Goal: Task Accomplishment & Management: Complete application form

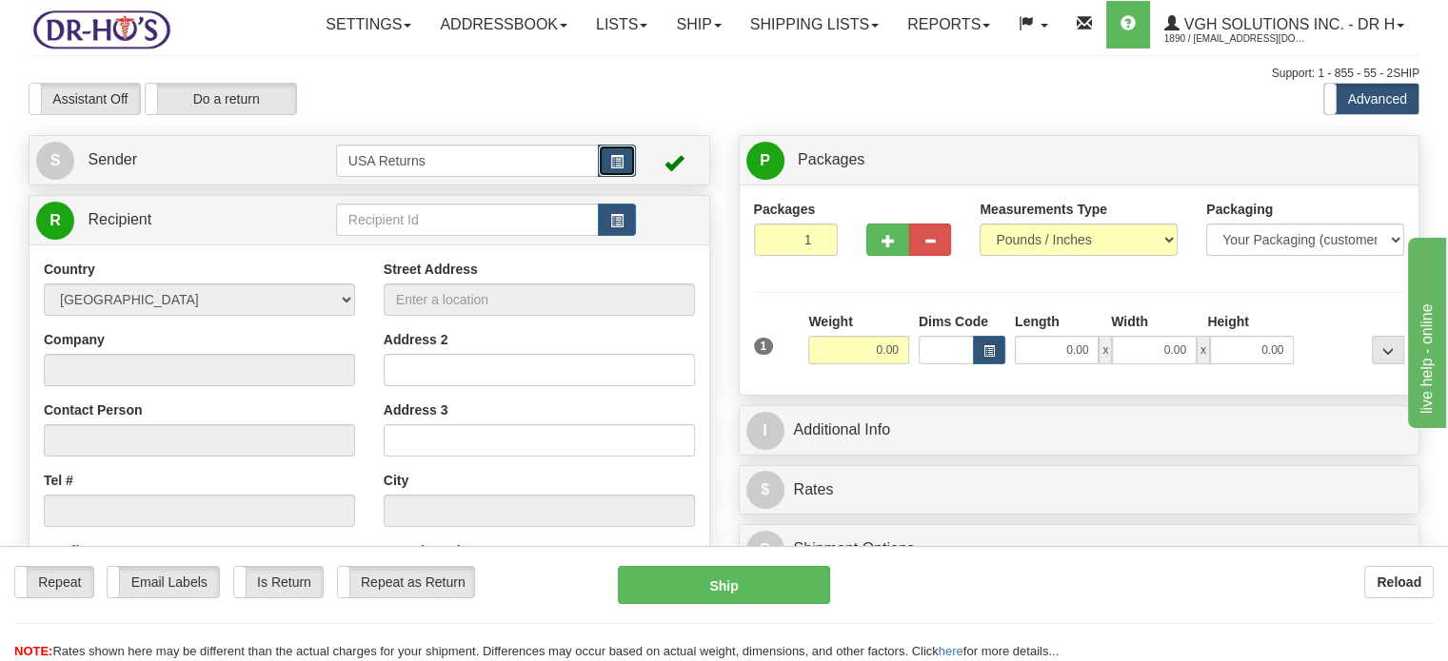
click at [601, 177] on button "button" at bounding box center [617, 161] width 38 height 32
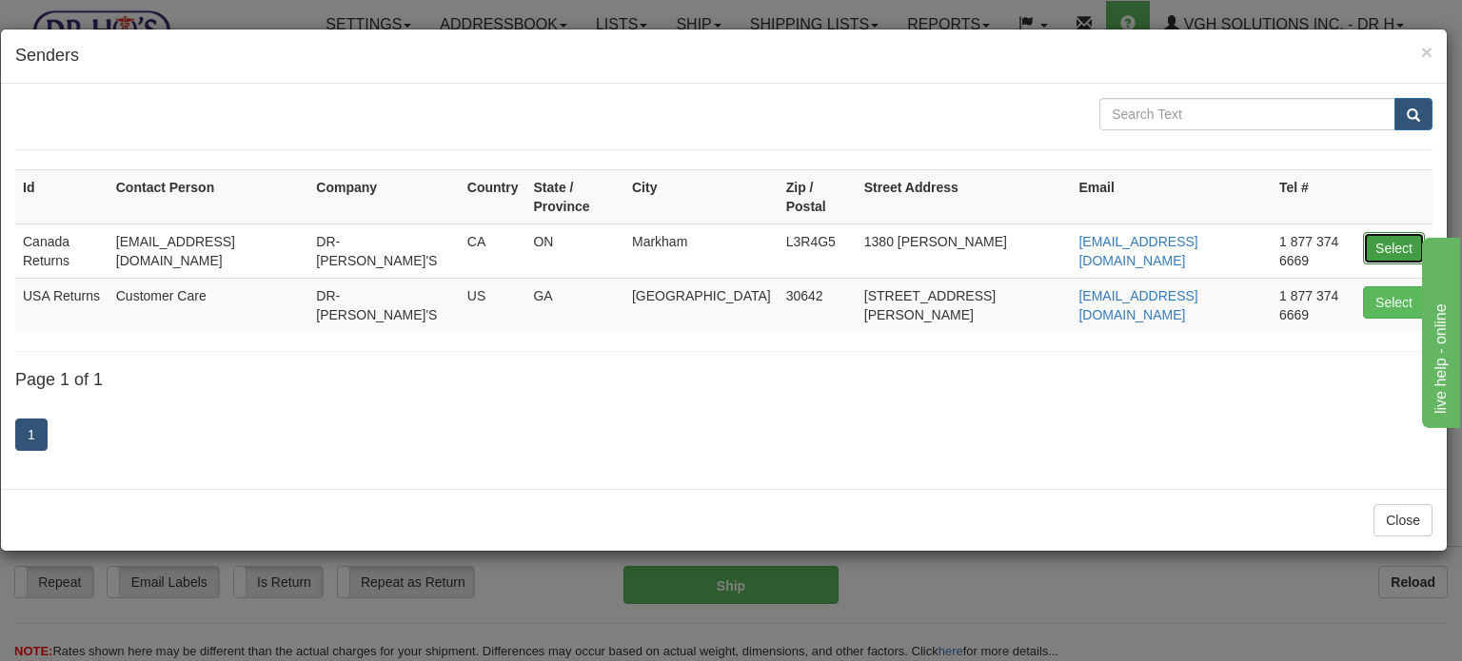
click at [1409, 232] on button "Select" at bounding box center [1394, 248] width 62 height 32
type input "Canada Returns"
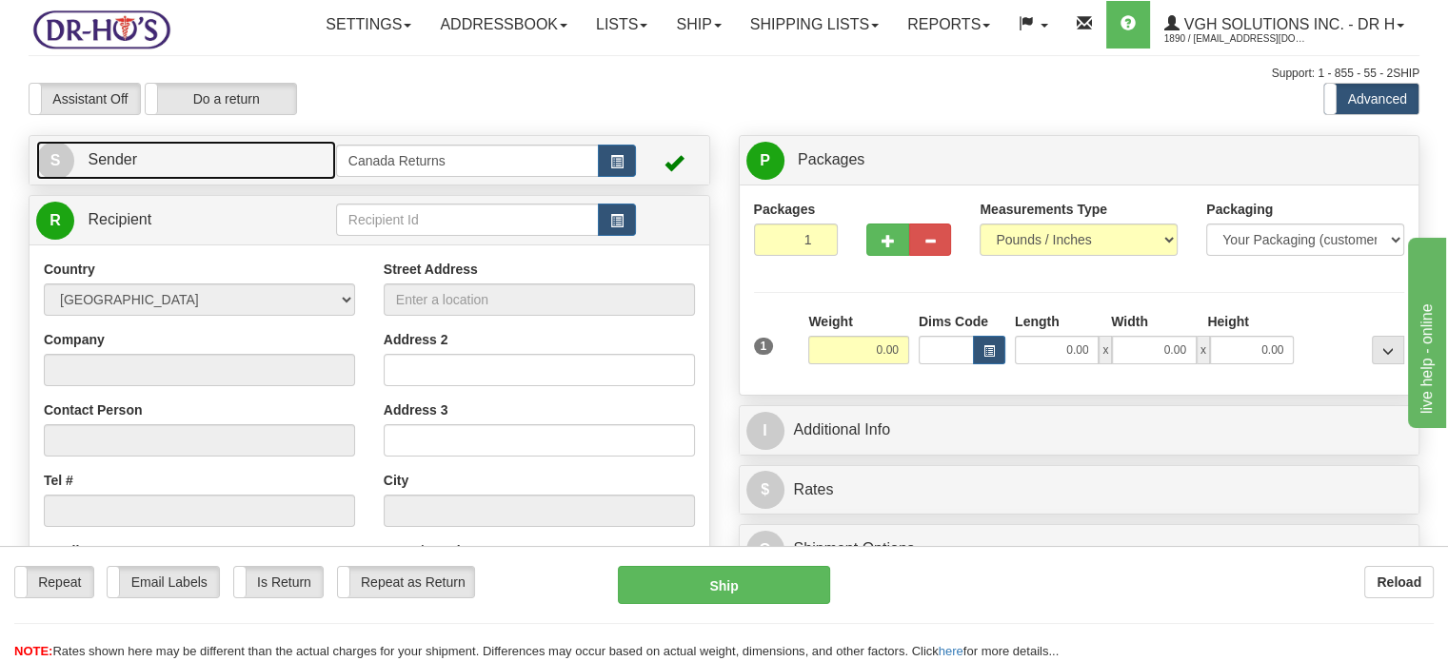
click at [303, 180] on link "S Sender" at bounding box center [186, 160] width 300 height 39
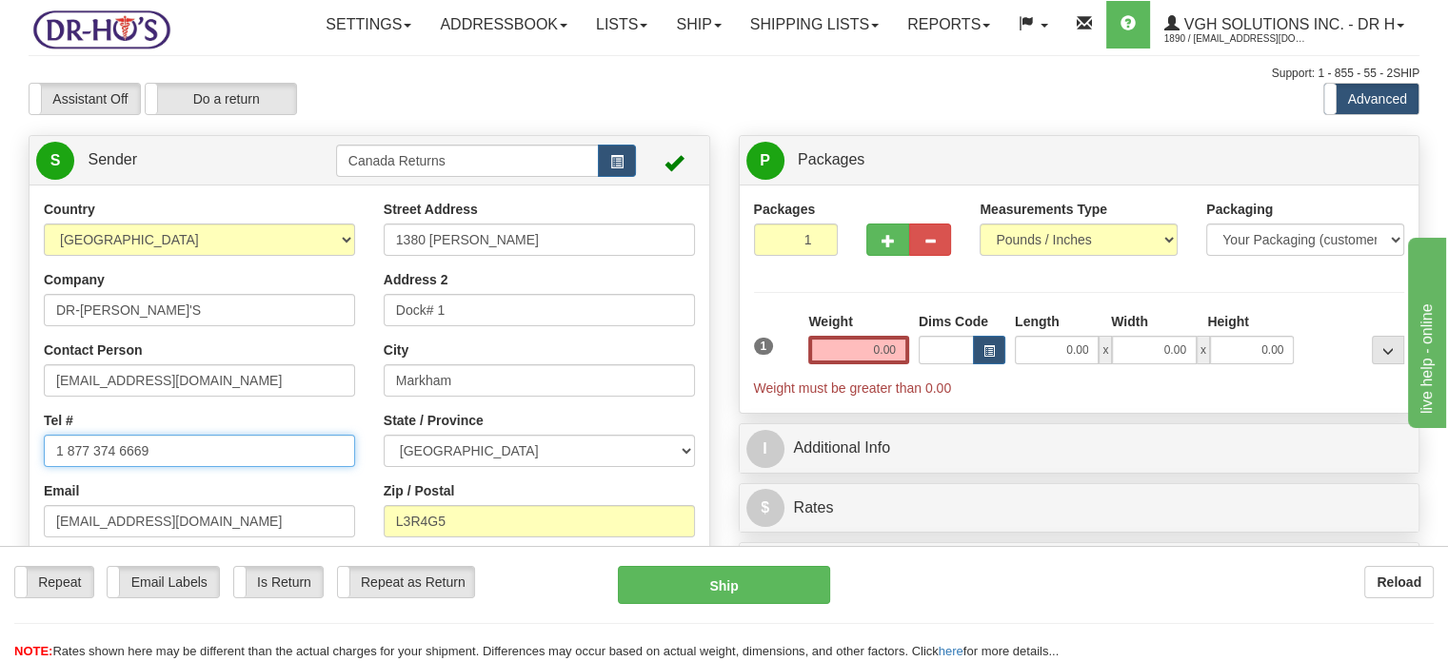
drag, startPoint x: 194, startPoint y: 501, endPoint x: 0, endPoint y: 471, distance: 196.4
paste input "4038548514"
type input "4038548514"
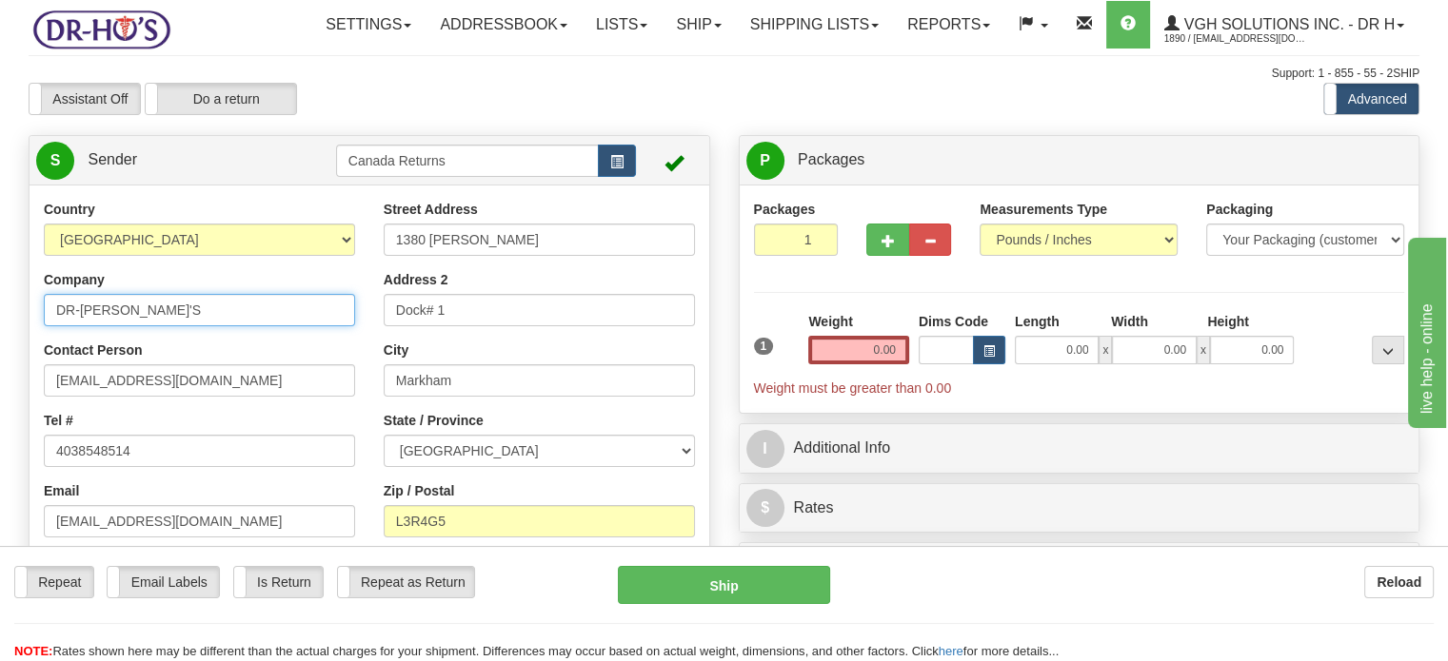
drag, startPoint x: 166, startPoint y: 348, endPoint x: 0, endPoint y: 330, distance: 166.6
type input "[PERSON_NAME]"
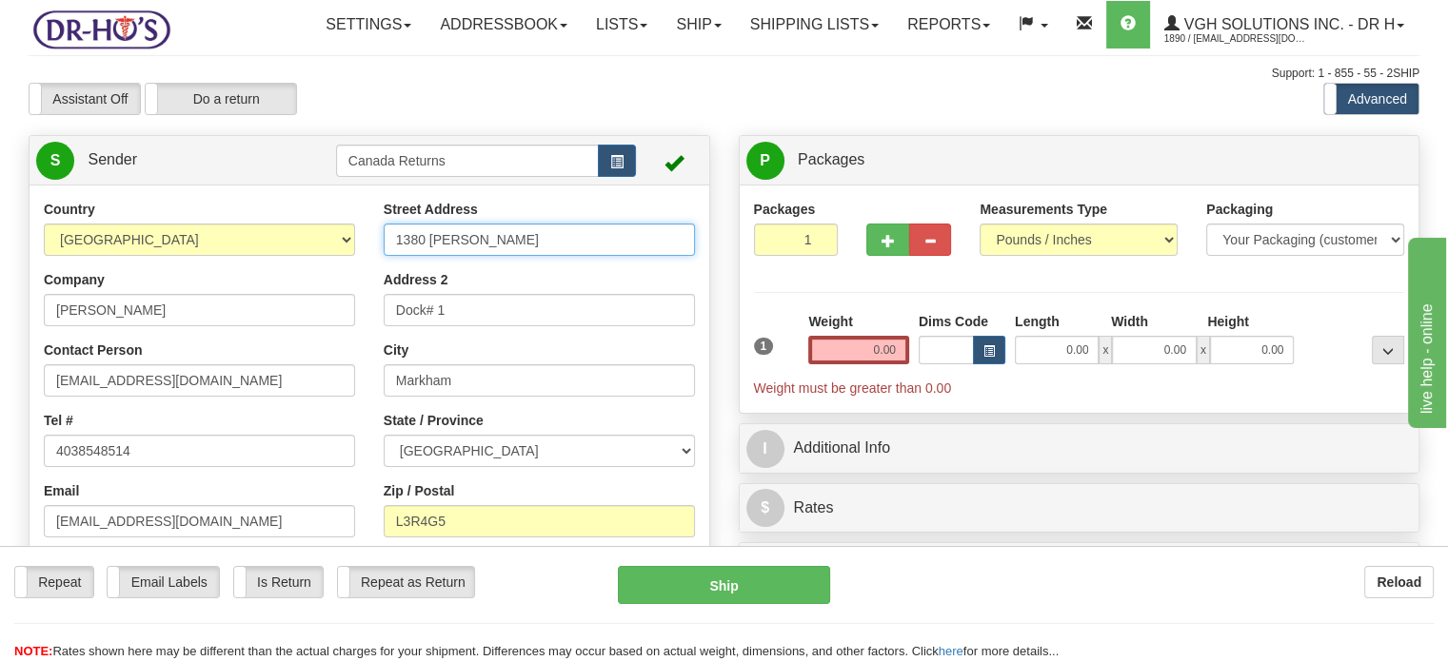
drag, startPoint x: 506, startPoint y: 287, endPoint x: 337, endPoint y: 267, distance: 170.6
click at [338, 267] on div "Country [GEOGRAPHIC_DATA] [GEOGRAPHIC_DATA] [GEOGRAPHIC_DATA] [GEOGRAPHIC_DATA]…" at bounding box center [370, 463] width 680 height 527
paste input "[STREET_ADDRESS]"
drag, startPoint x: 409, startPoint y: 281, endPoint x: 532, endPoint y: 279, distance: 122.8
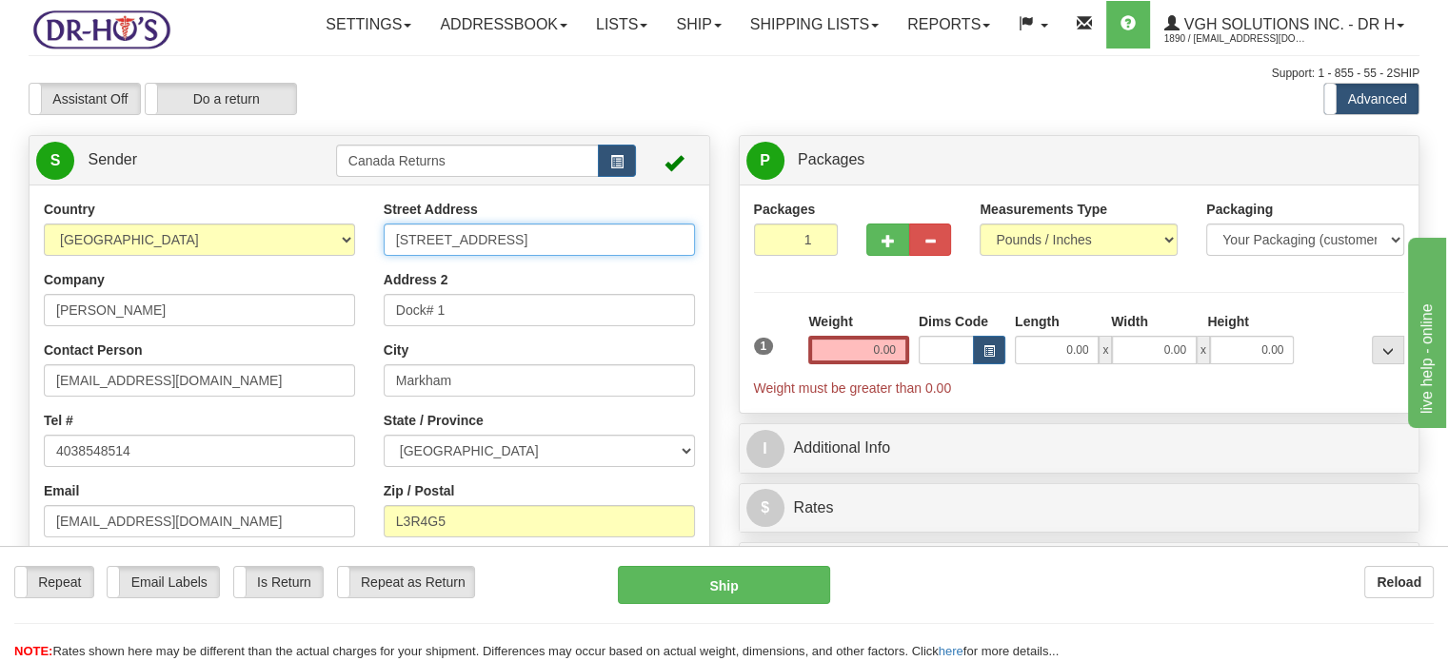
click at [532, 256] on input "[STREET_ADDRESS]" at bounding box center [539, 240] width 311 height 32
drag, startPoint x: 471, startPoint y: 285, endPoint x: 722, endPoint y: 294, distance: 251.4
click at [709, 294] on div "Country [GEOGRAPHIC_DATA] [GEOGRAPHIC_DATA] [GEOGRAPHIC_DATA] [GEOGRAPHIC_DATA]…" at bounding box center [370, 463] width 680 height 527
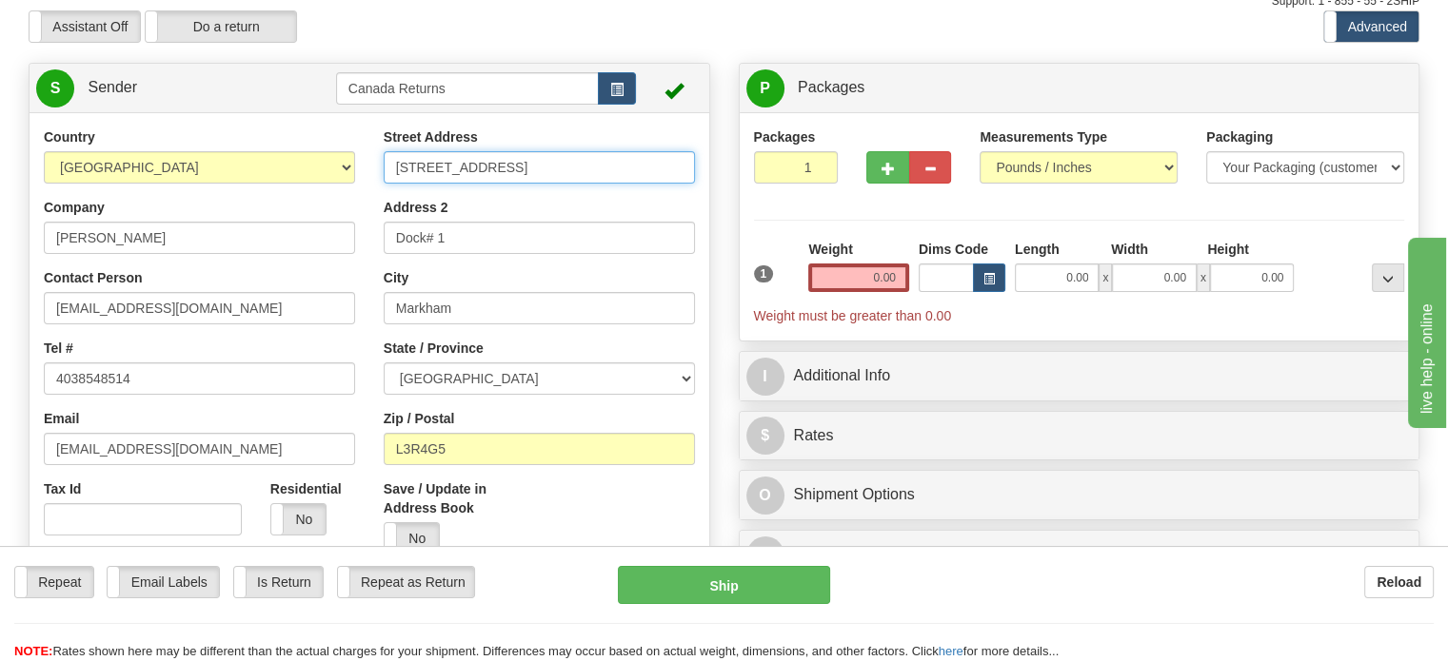
scroll to position [190, 0]
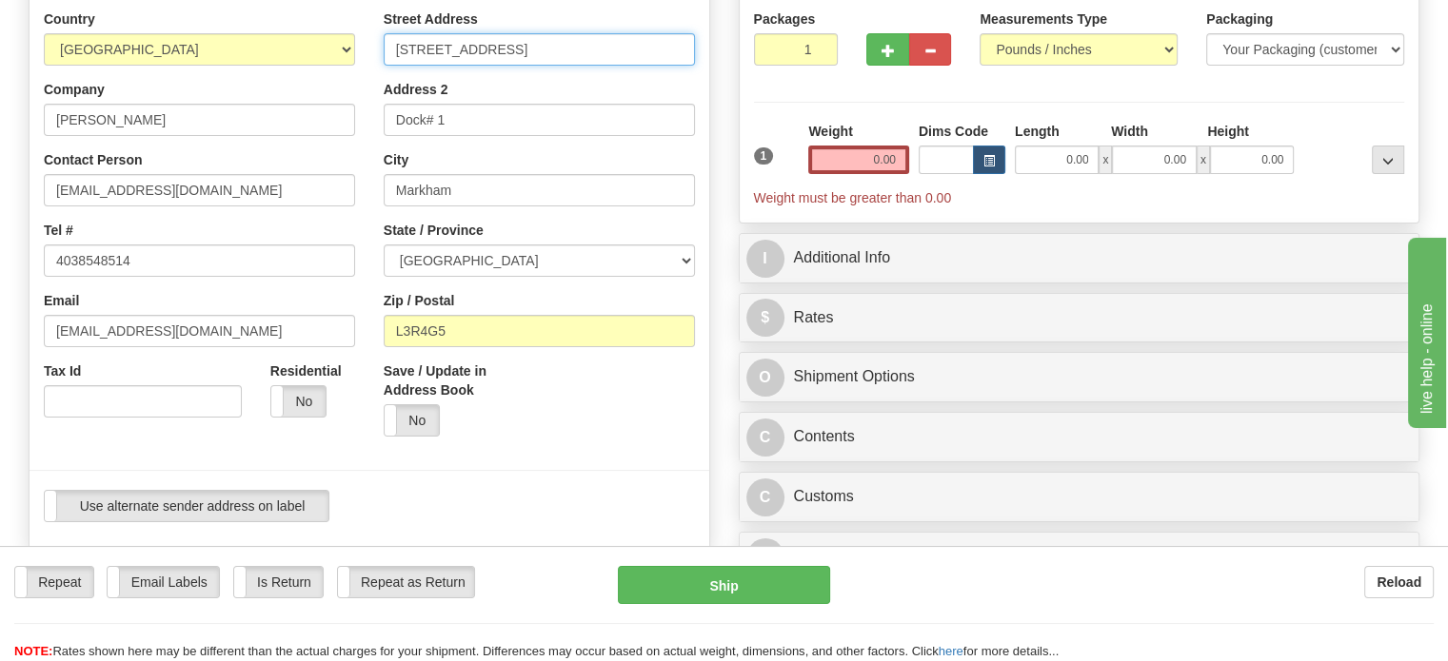
type input "[STREET_ADDRESS]"
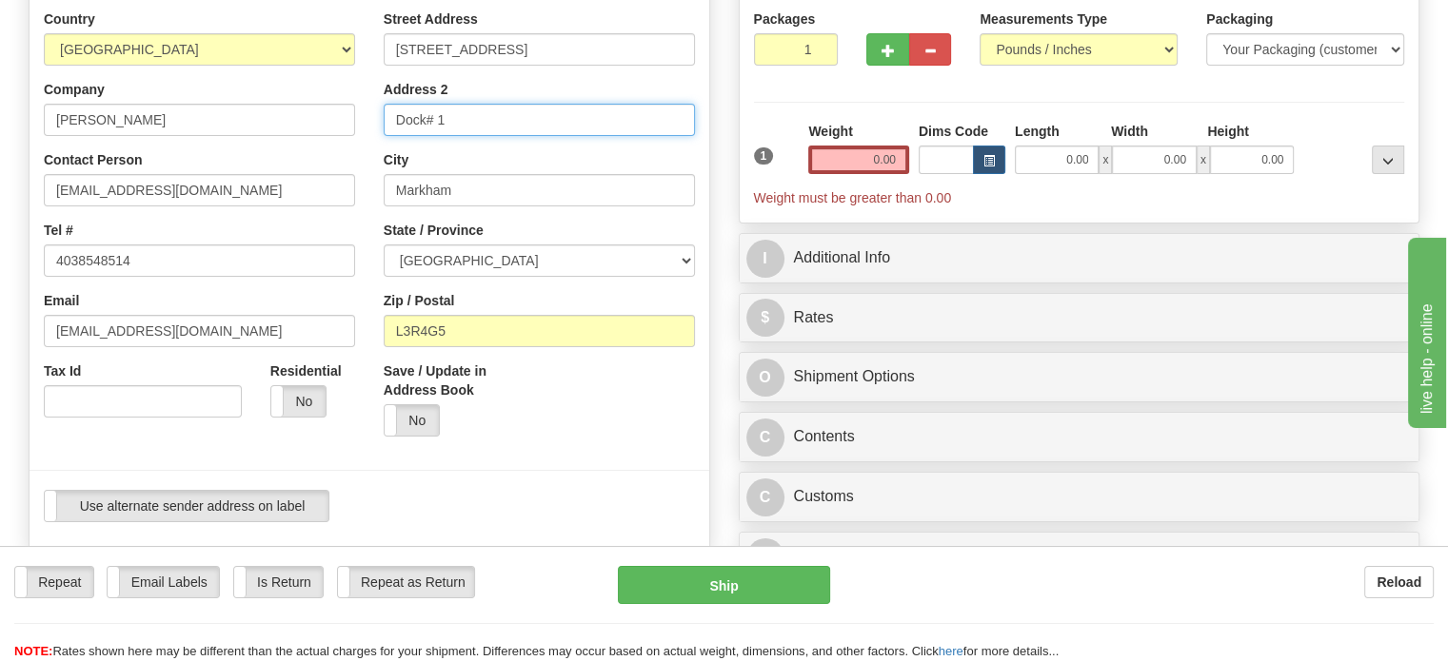
drag, startPoint x: 512, startPoint y: 159, endPoint x: 38, endPoint y: 145, distance: 474.2
click at [46, 146] on div "Country [GEOGRAPHIC_DATA] [GEOGRAPHIC_DATA] [GEOGRAPHIC_DATA] [GEOGRAPHIC_DATA]…" at bounding box center [370, 273] width 680 height 527
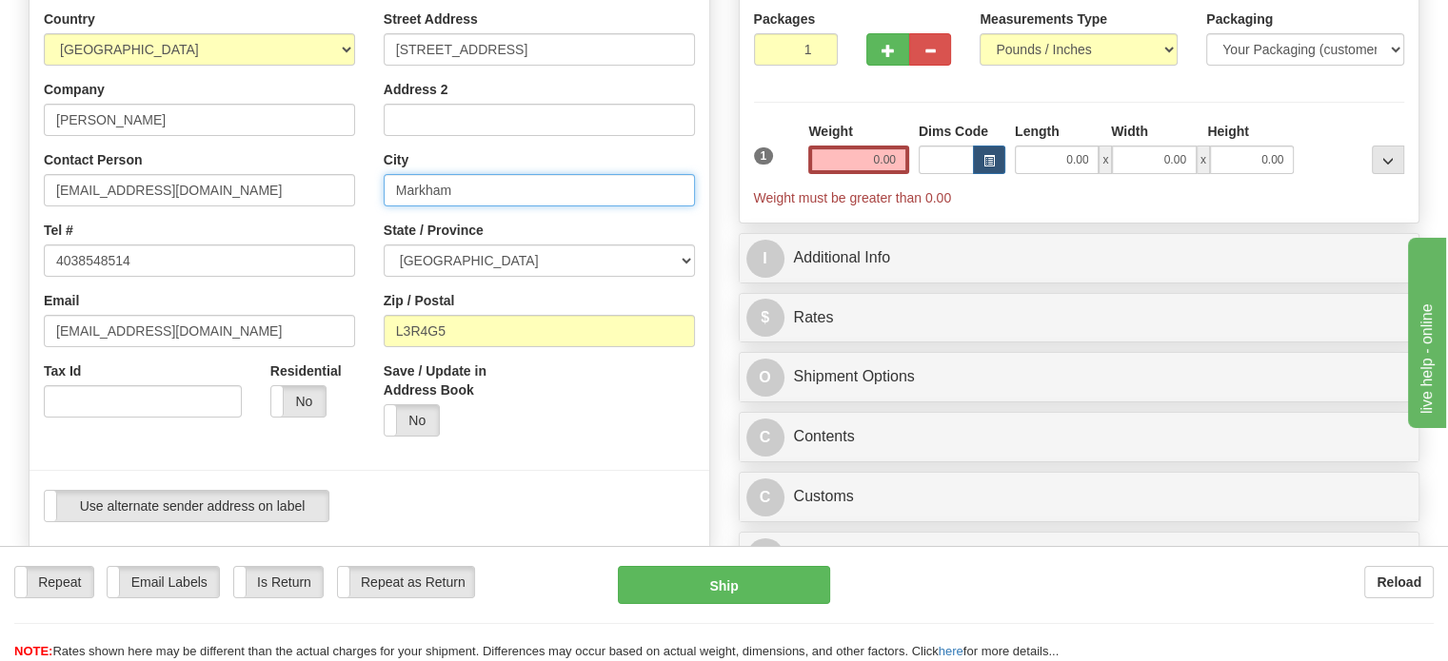
drag, startPoint x: 499, startPoint y: 239, endPoint x: 293, endPoint y: 218, distance: 206.6
click at [302, 220] on div "Country [GEOGRAPHIC_DATA] [GEOGRAPHIC_DATA] [GEOGRAPHIC_DATA] [GEOGRAPHIC_DATA]…" at bounding box center [370, 273] width 680 height 527
paste input "[GEOGRAPHIC_DATA]"
drag, startPoint x: 458, startPoint y: 230, endPoint x: 641, endPoint y: 231, distance: 182.7
click at [641, 207] on input "[GEOGRAPHIC_DATA]" at bounding box center [539, 190] width 311 height 32
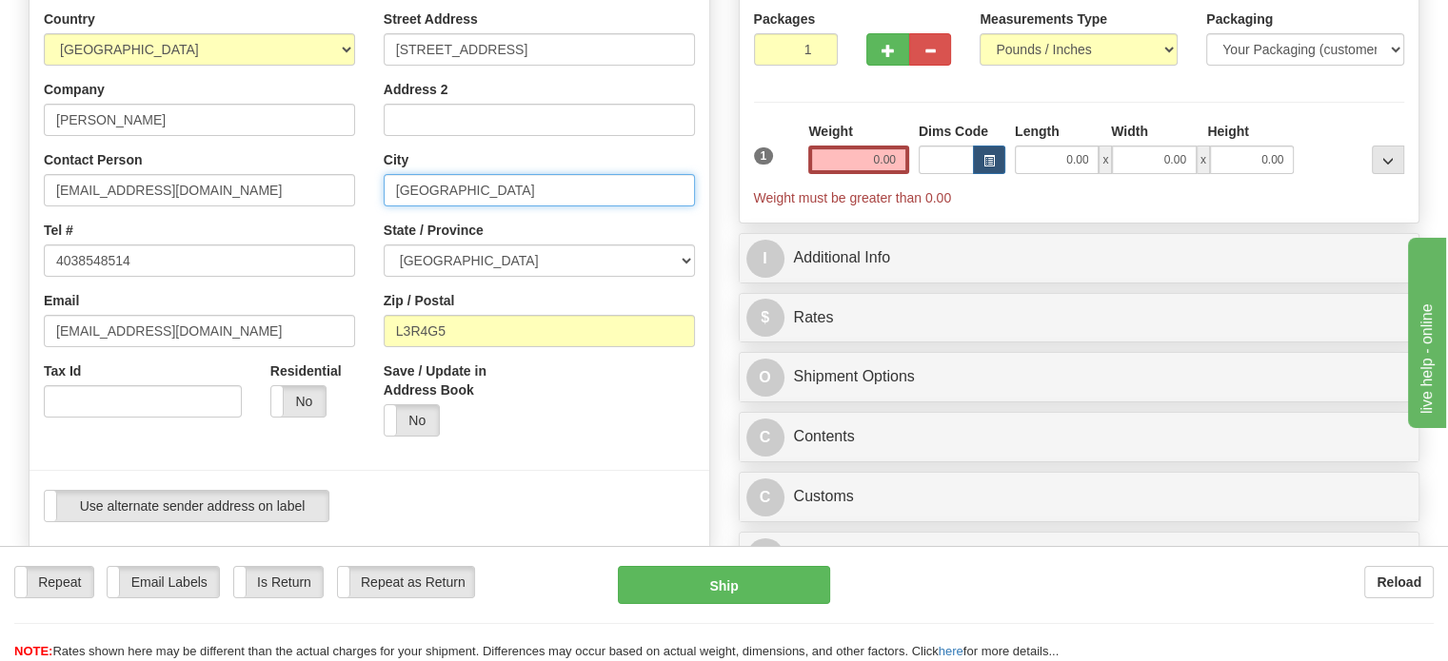
type input "[GEOGRAPHIC_DATA]"
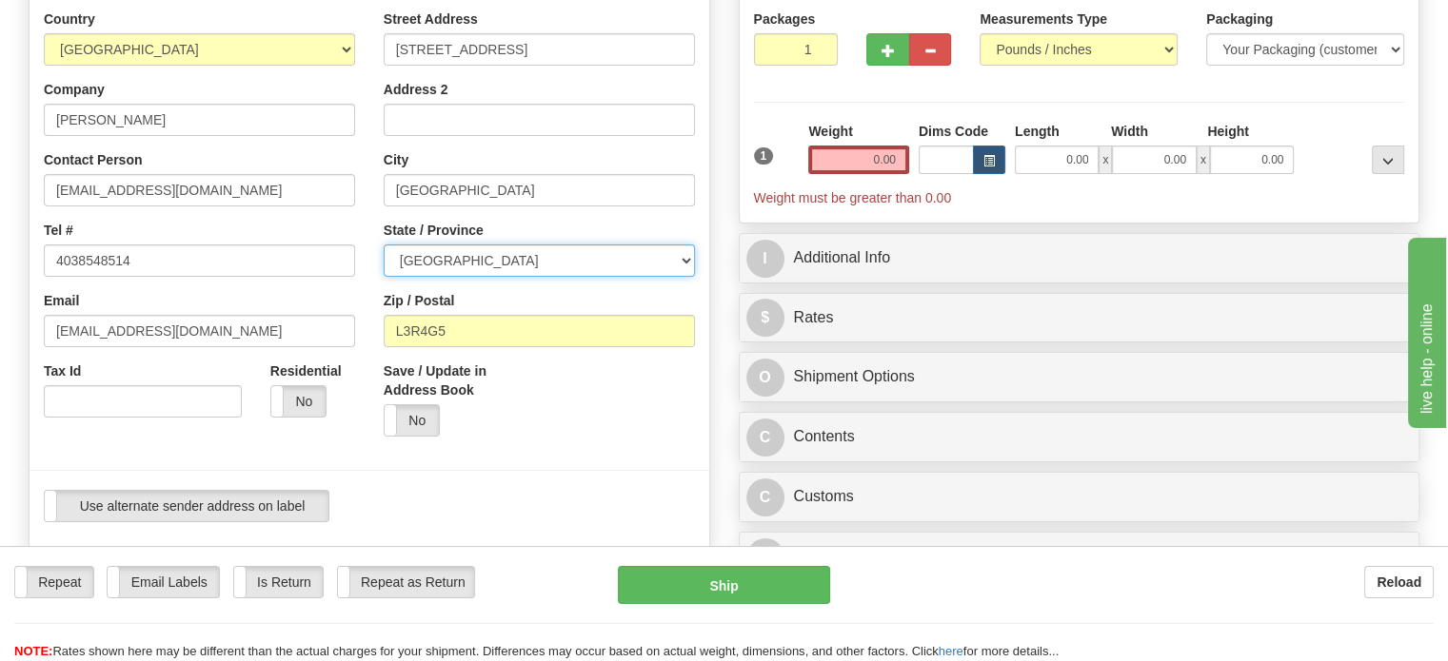
click at [679, 277] on select "[GEOGRAPHIC_DATA] [GEOGRAPHIC_DATA] [GEOGRAPHIC_DATA] [GEOGRAPHIC_DATA] [GEOGRA…" at bounding box center [539, 261] width 311 height 32
select select "AB"
click at [384, 277] on select "[GEOGRAPHIC_DATA] [GEOGRAPHIC_DATA] [GEOGRAPHIC_DATA] [GEOGRAPHIC_DATA] [GEOGRA…" at bounding box center [539, 261] width 311 height 32
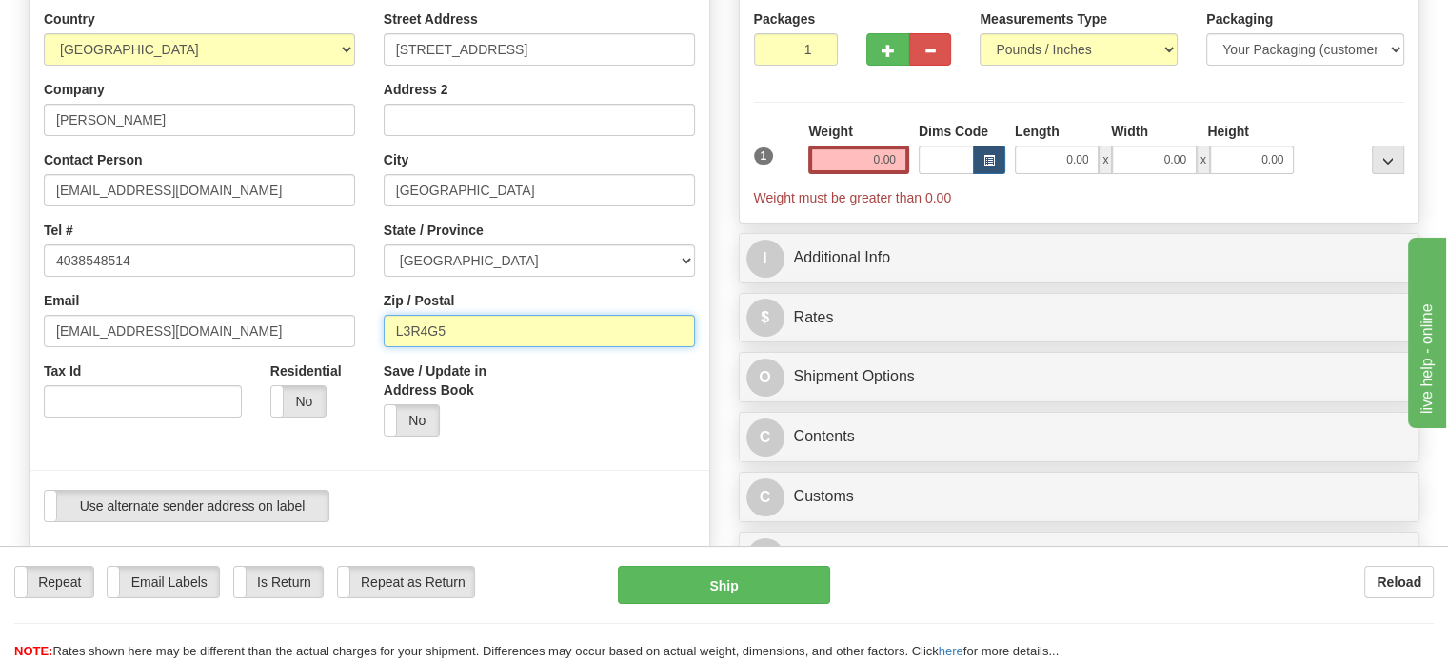
drag, startPoint x: 495, startPoint y: 382, endPoint x: 308, endPoint y: 384, distance: 186.5
click at [308, 384] on div "Country [GEOGRAPHIC_DATA] [GEOGRAPHIC_DATA] [GEOGRAPHIC_DATA] [GEOGRAPHIC_DATA]…" at bounding box center [370, 273] width 680 height 527
paste input "[GEOGRAPHIC_DATA], T5A3T5 [GEOGRAPHIC_DATA]"
drag, startPoint x: 445, startPoint y: 375, endPoint x: 327, endPoint y: 379, distance: 118.1
click at [327, 379] on div "Country [GEOGRAPHIC_DATA] [GEOGRAPHIC_DATA] [GEOGRAPHIC_DATA] [GEOGRAPHIC_DATA]…" at bounding box center [370, 273] width 680 height 527
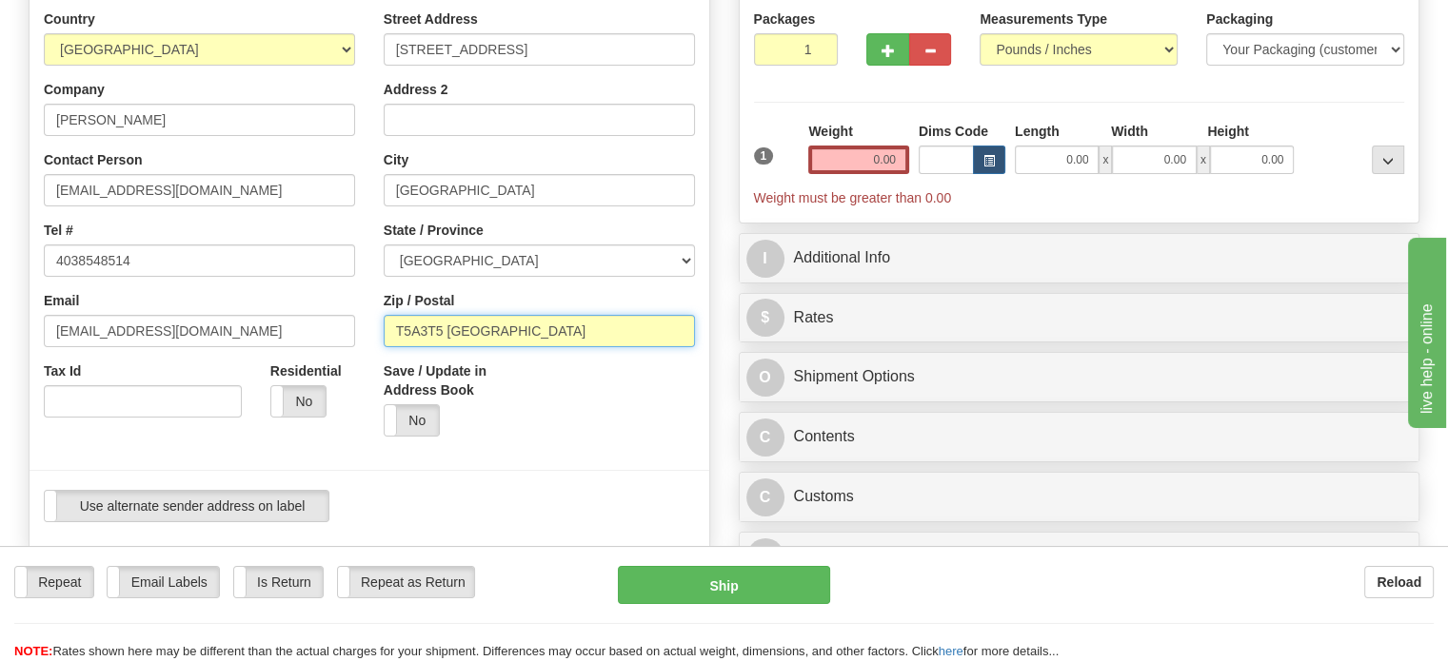
click at [591, 347] on input "T5A3T5 [GEOGRAPHIC_DATA]" at bounding box center [539, 331] width 311 height 32
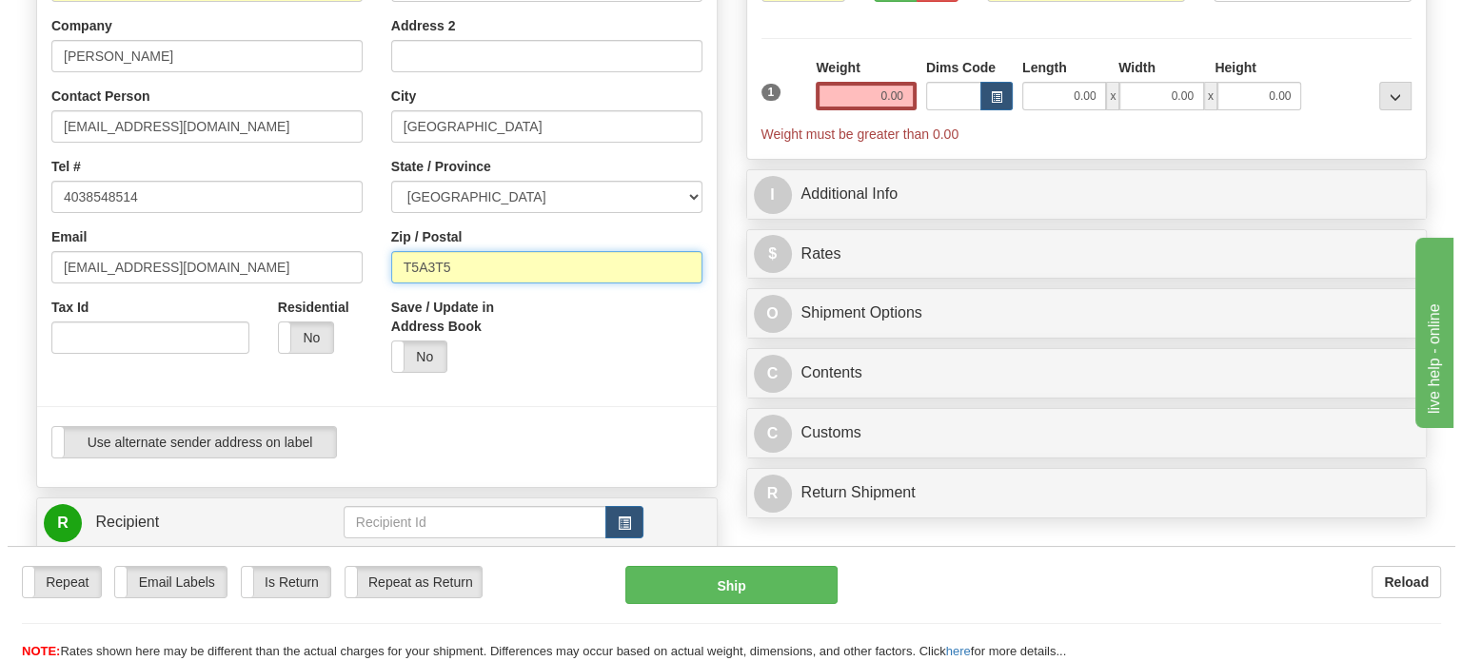
scroll to position [381, 0]
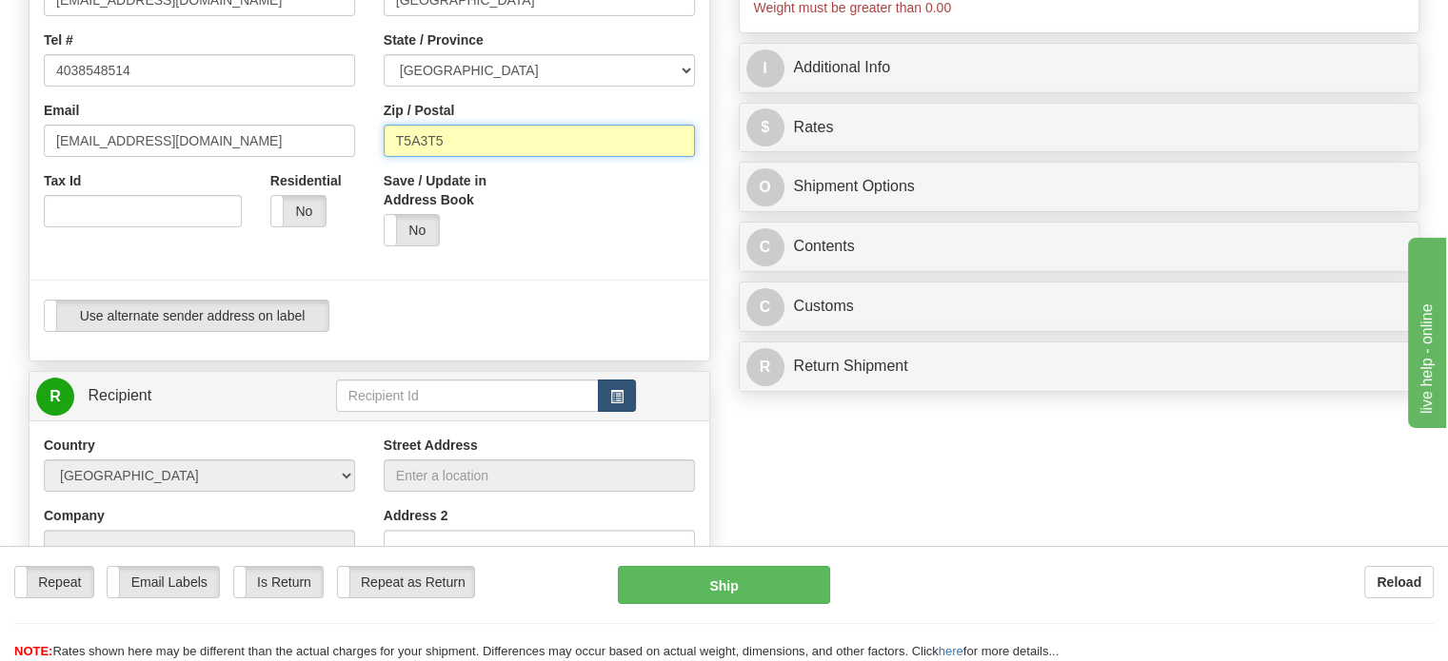
type input "T5A3T5"
click at [621, 404] on span "button" at bounding box center [616, 397] width 13 height 12
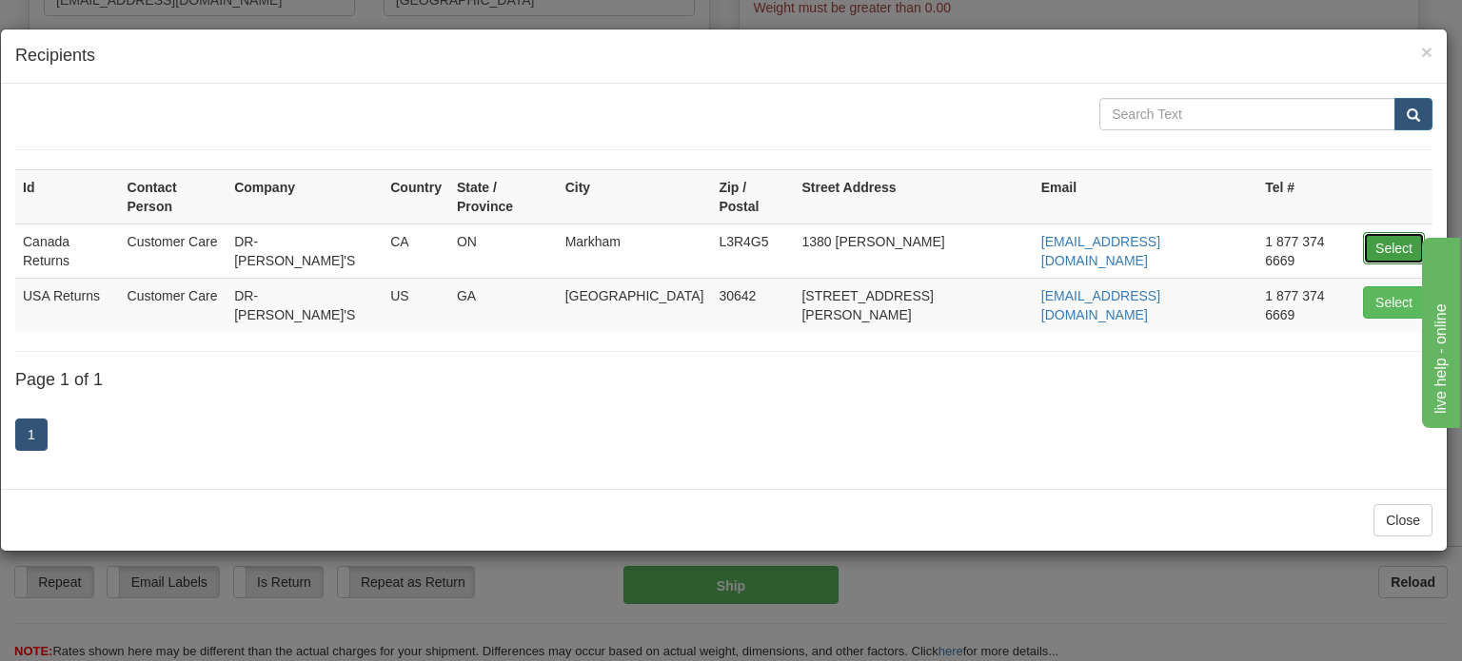
click at [1385, 232] on button "Select" at bounding box center [1394, 248] width 62 height 32
type input "Canada Returns"
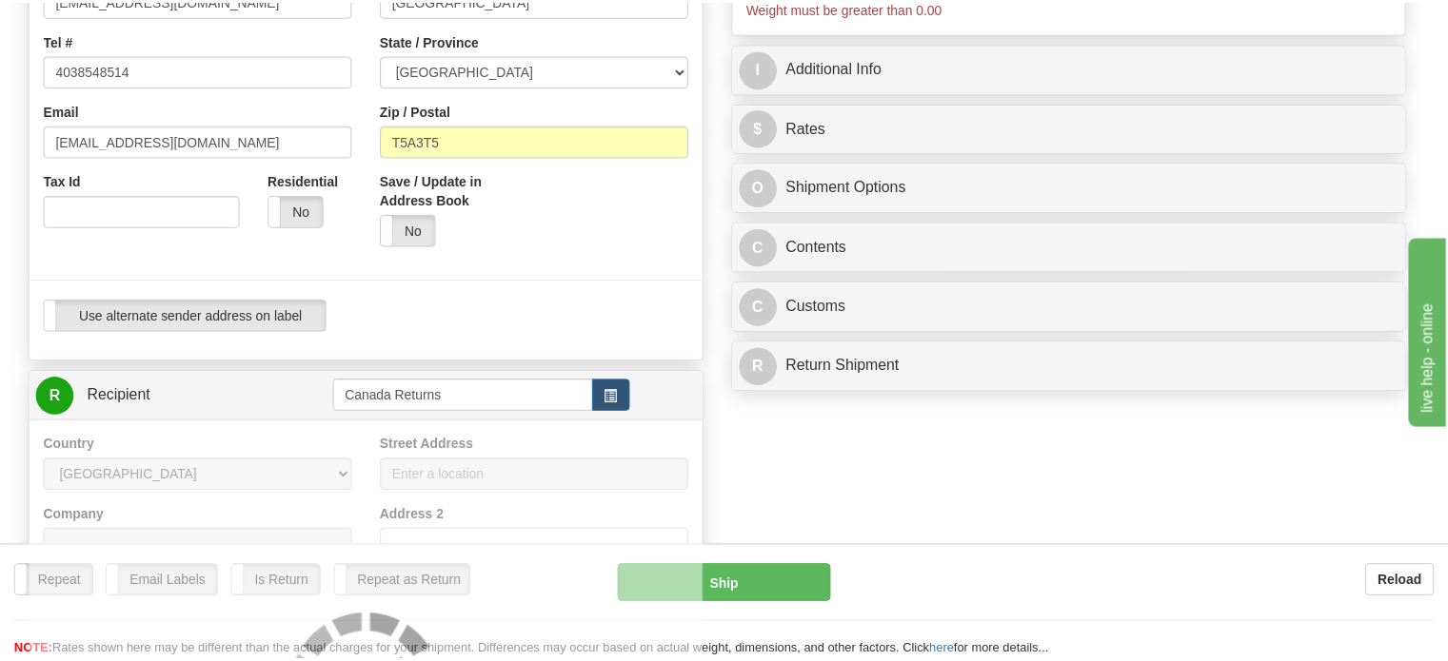
scroll to position [380, 0]
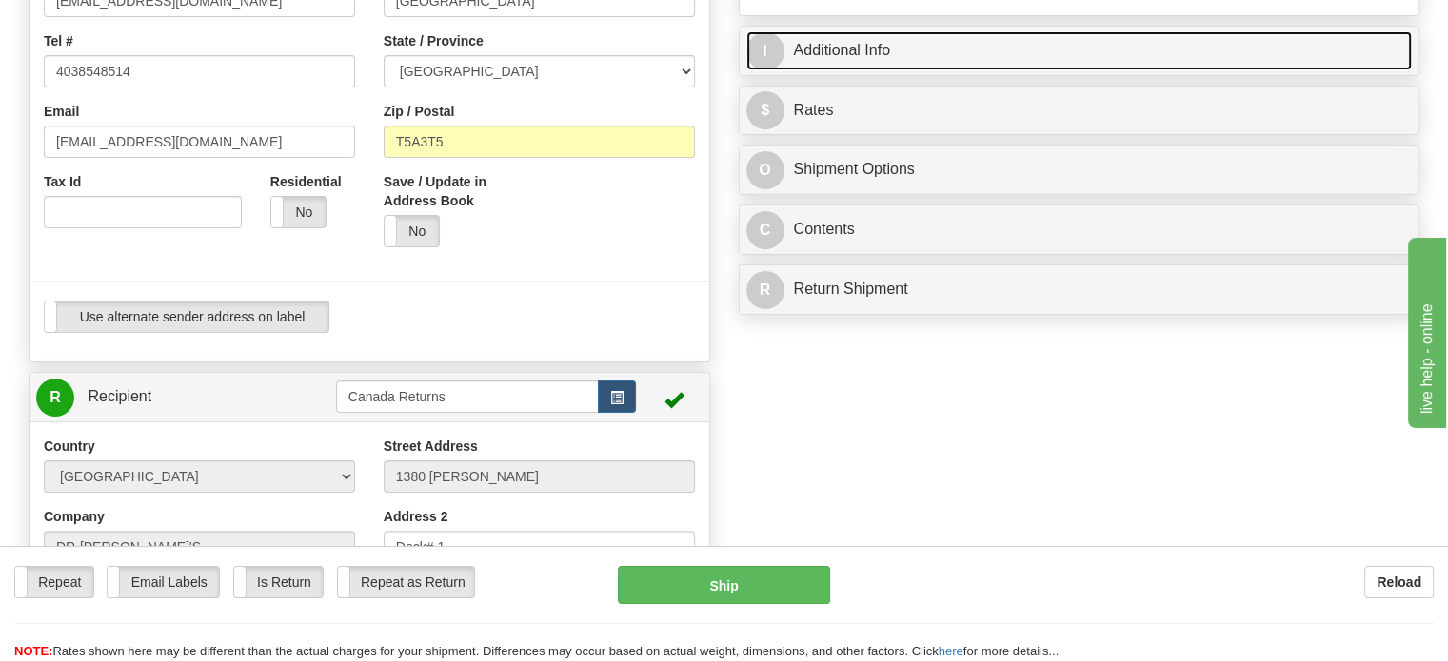
type input "1.00"
click at [902, 70] on link "I Additional Info" at bounding box center [1079, 50] width 666 height 39
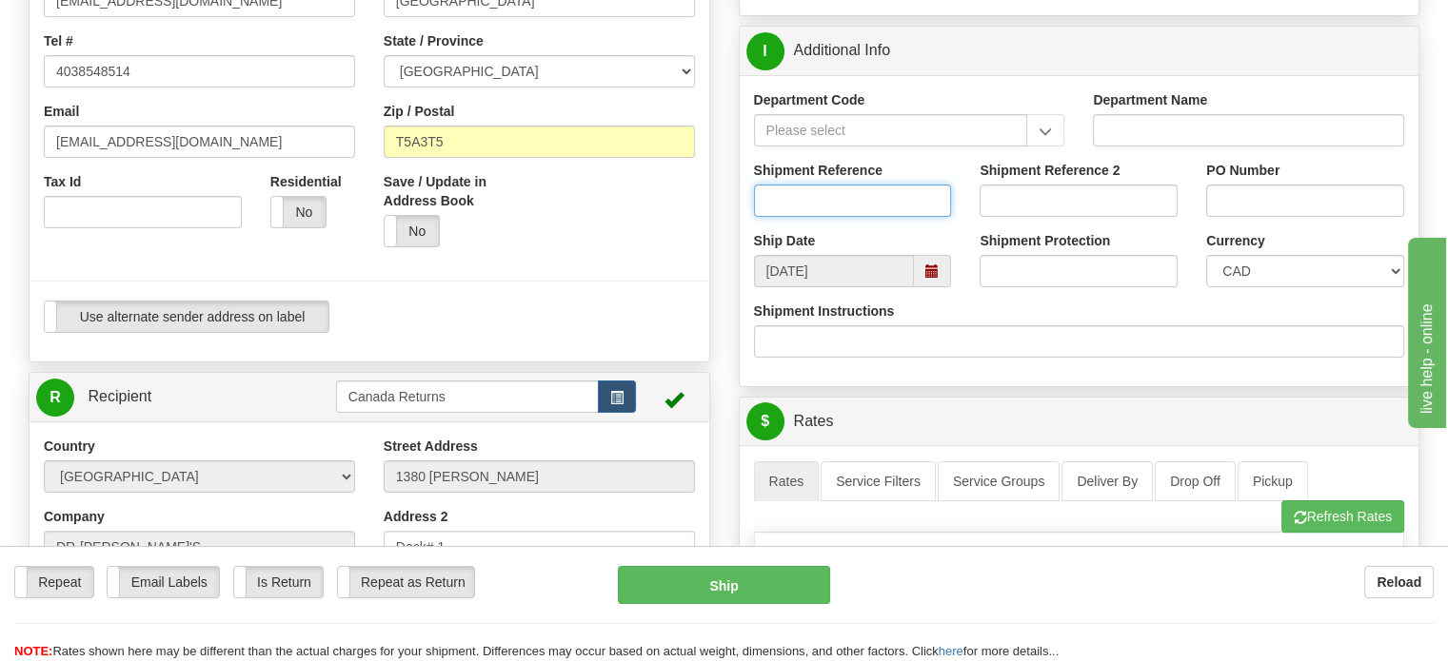
click at [845, 217] on input "Shipment Reference" at bounding box center [853, 201] width 198 height 32
paste input "1201609"
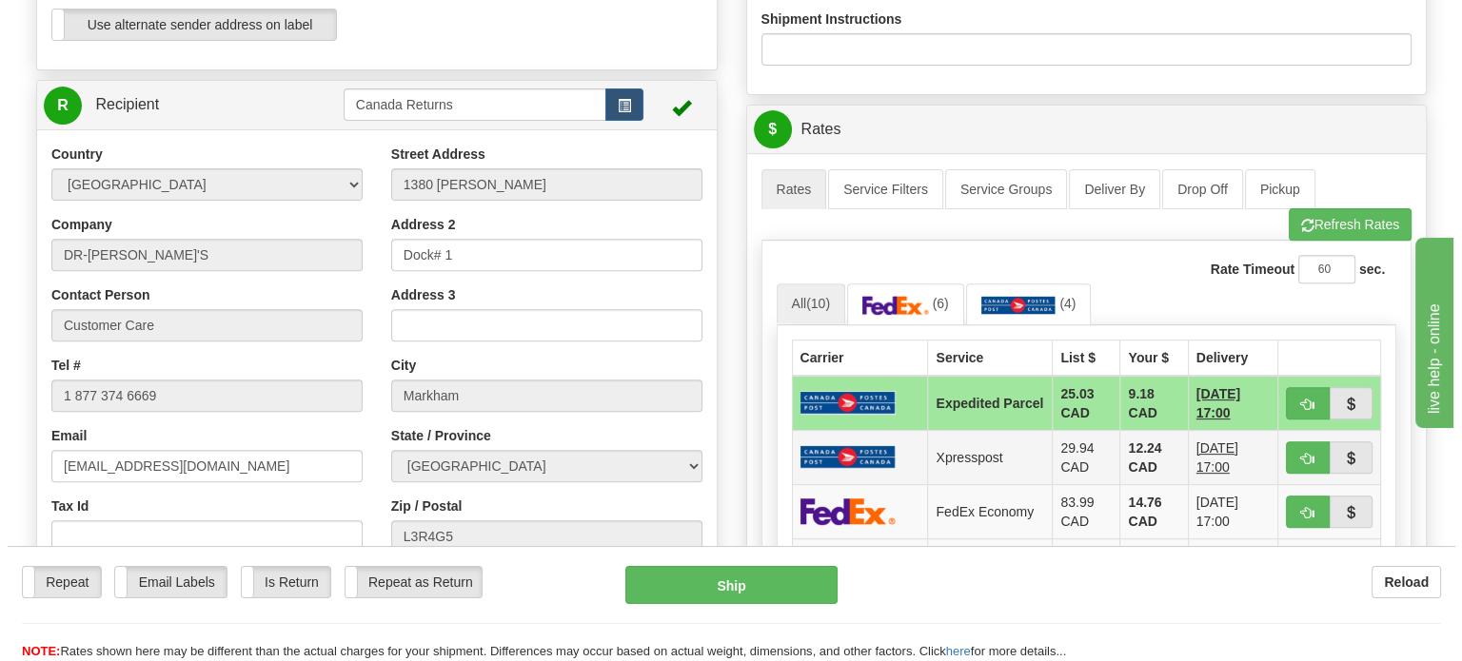
scroll to position [760, 0]
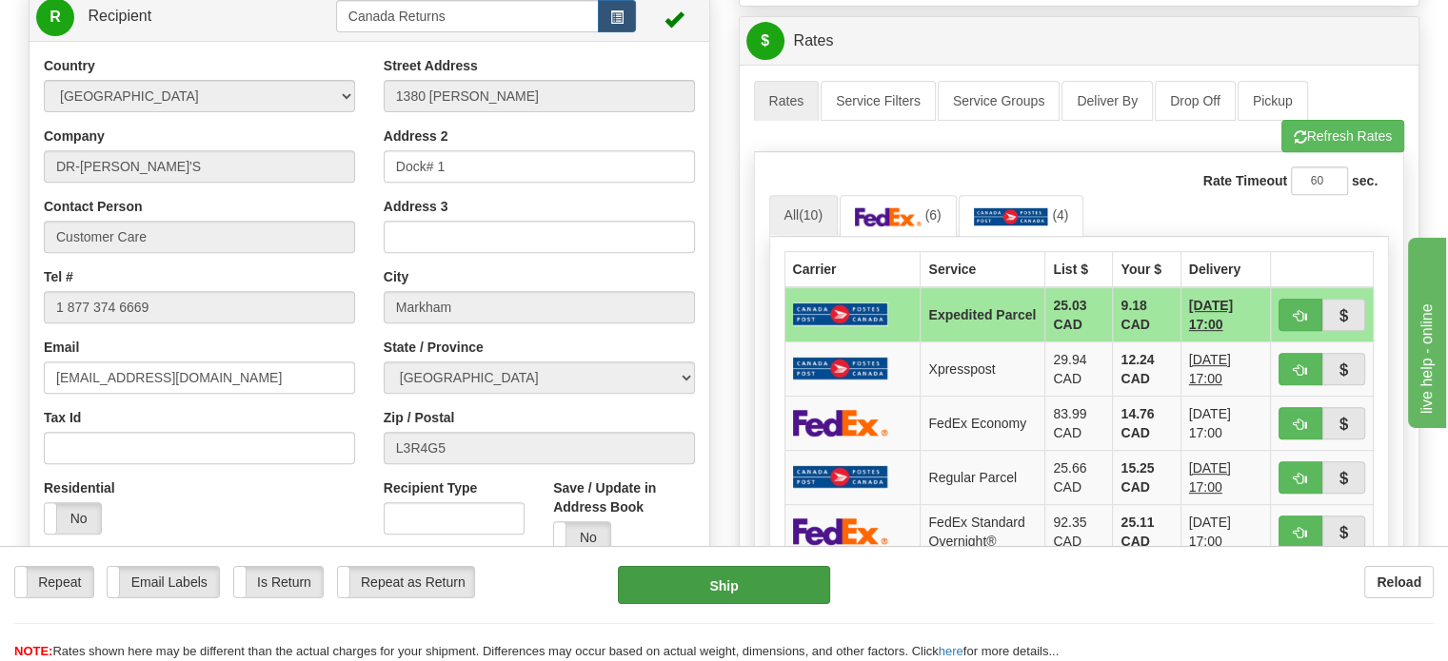
type input "1201609"
click at [731, 575] on button "Ship" at bounding box center [724, 585] width 213 height 38
type input "DOM.EP"
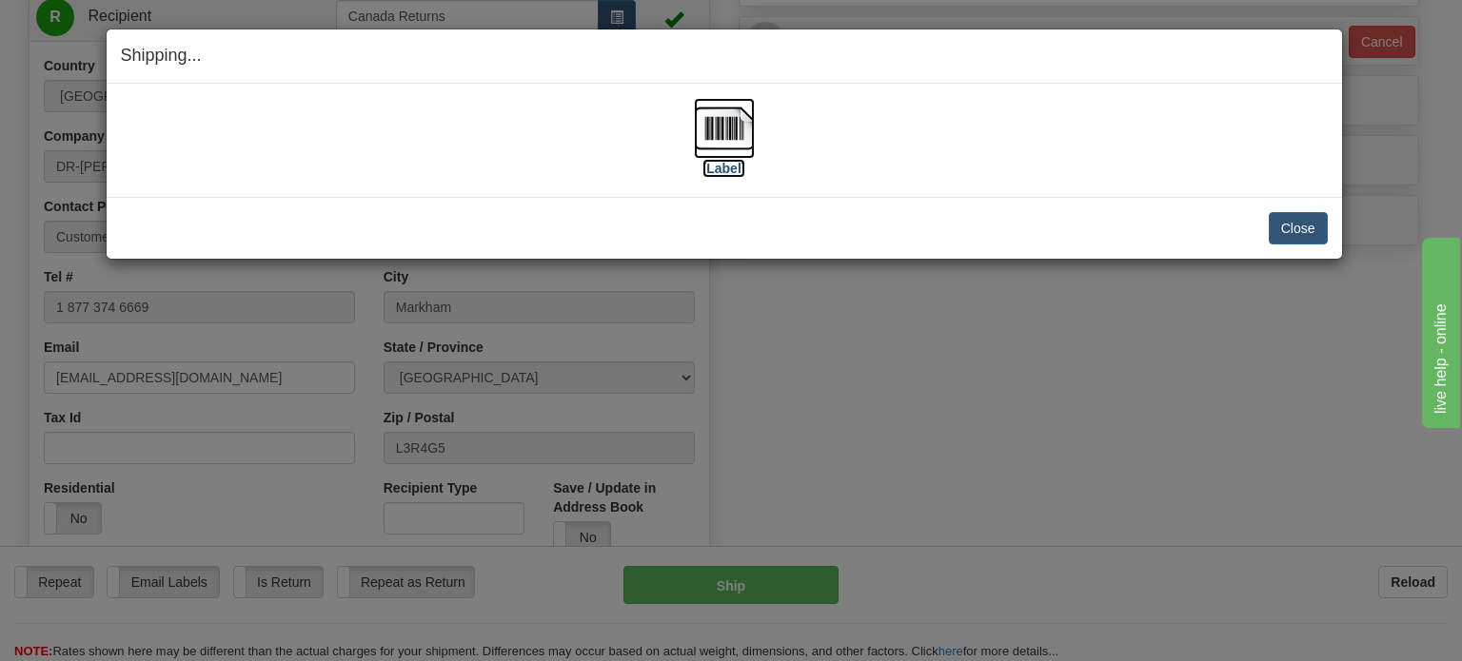
click at [725, 129] on img at bounding box center [724, 128] width 61 height 61
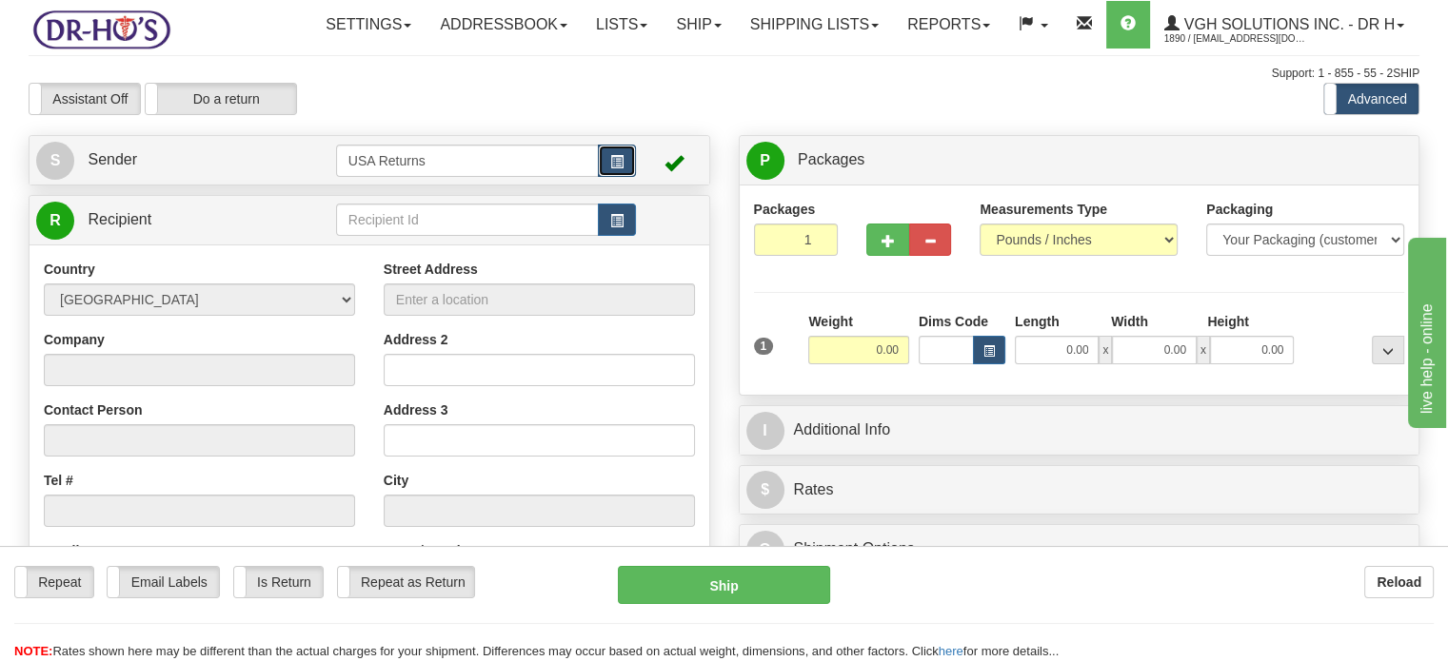
click at [621, 168] on span "button" at bounding box center [616, 162] width 13 height 12
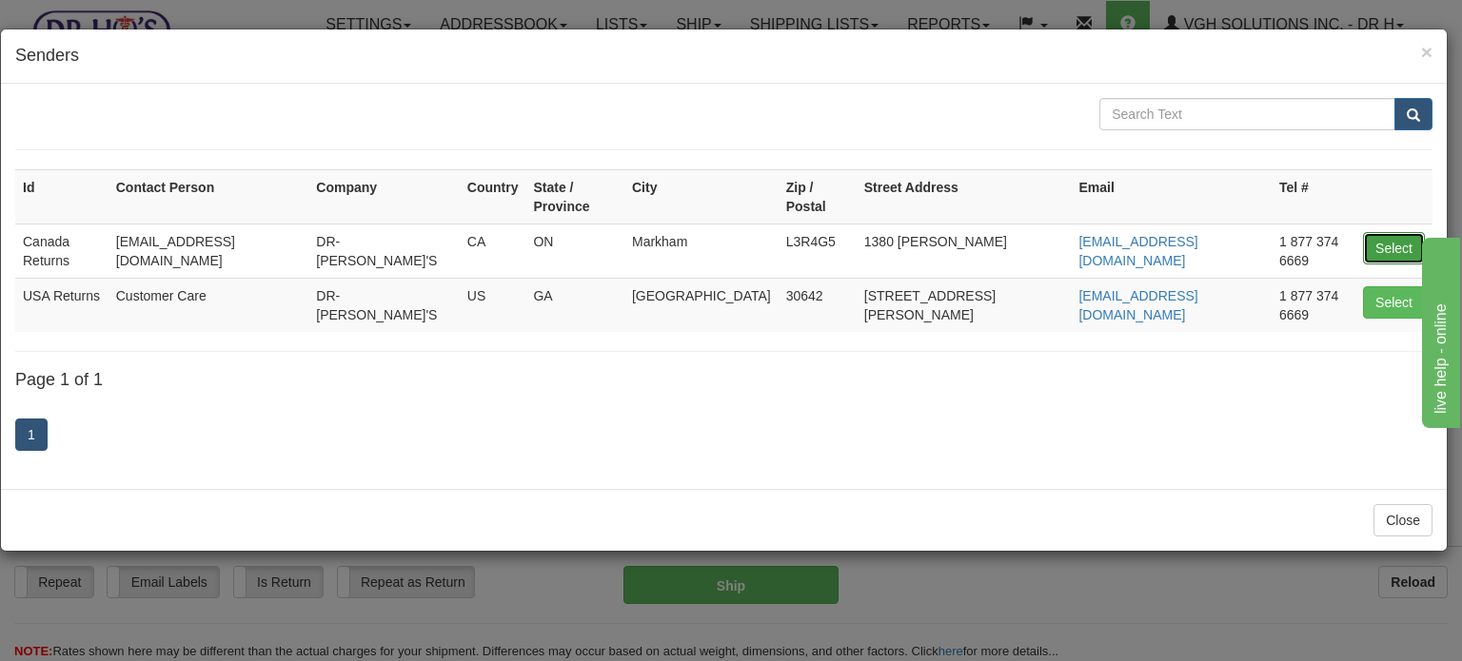
click at [1387, 232] on button "Select" at bounding box center [1394, 248] width 62 height 32
type input "Canada Returns"
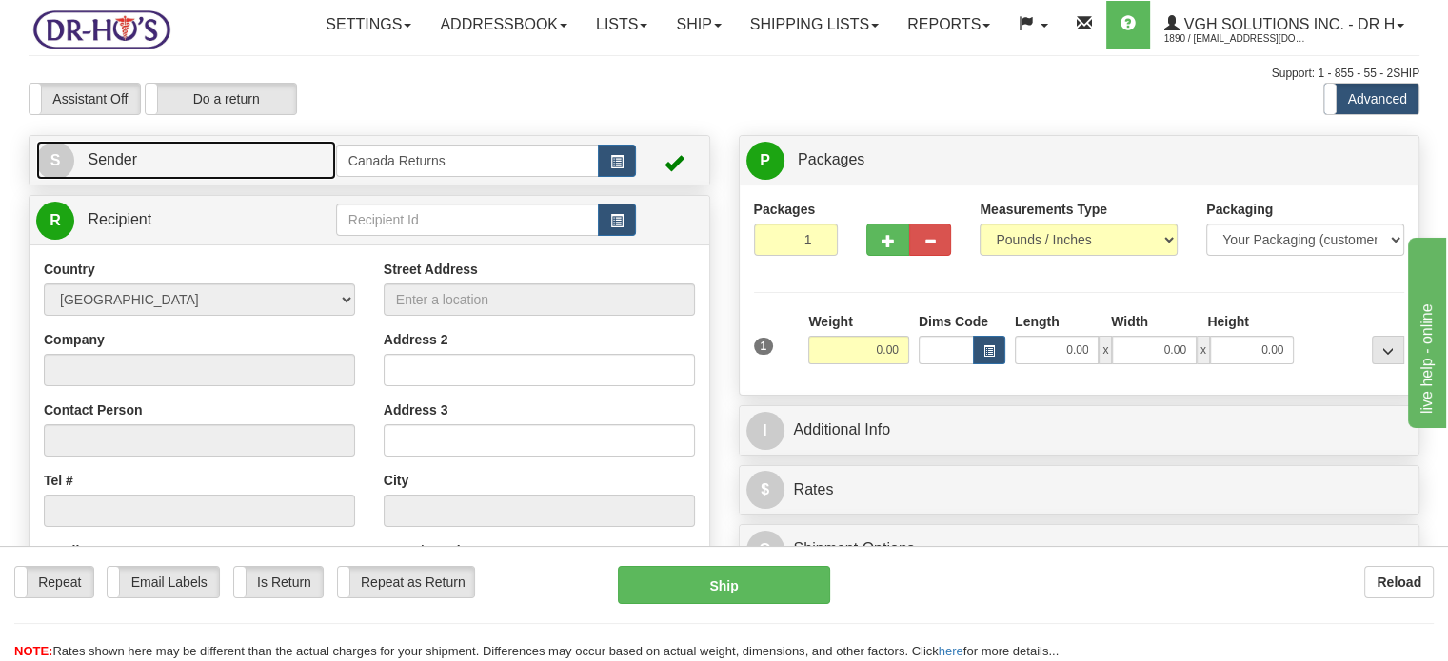
click at [263, 180] on link "S Sender" at bounding box center [186, 160] width 300 height 39
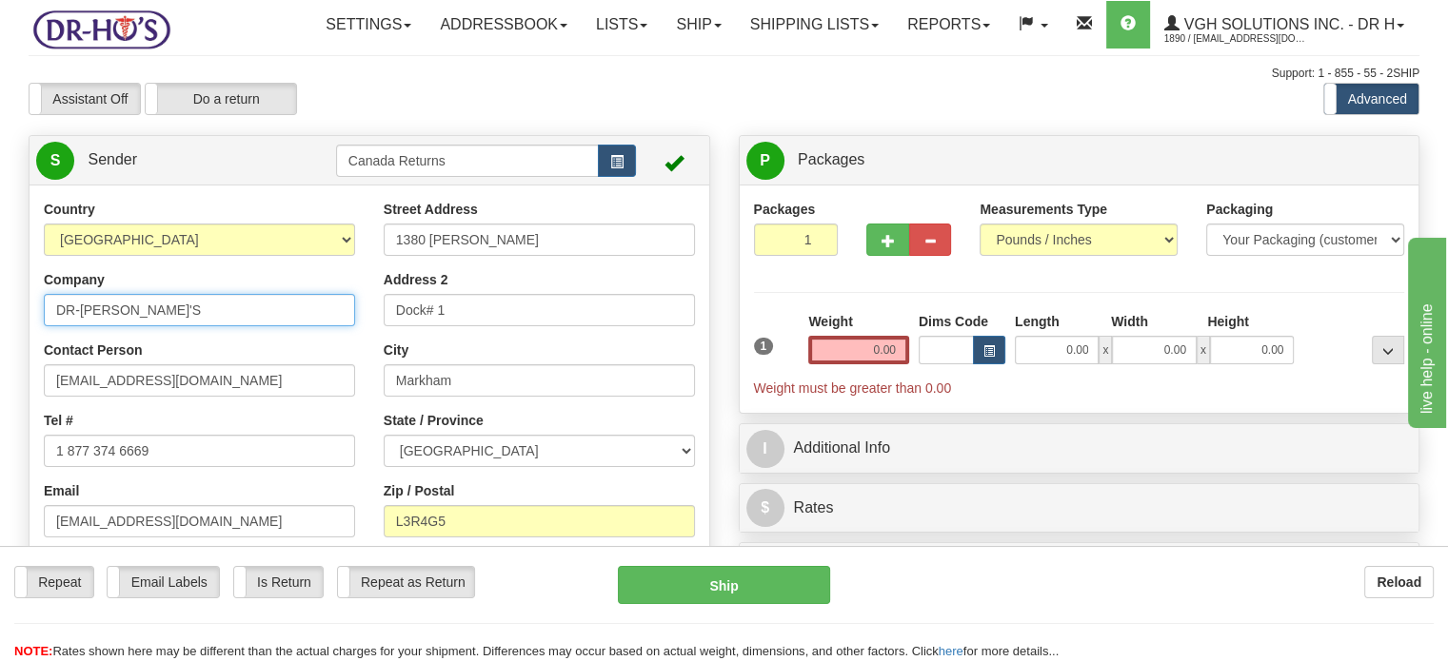
drag, startPoint x: 193, startPoint y: 355, endPoint x: 0, endPoint y: 336, distance: 194.1
type input "Daniel Gordon"
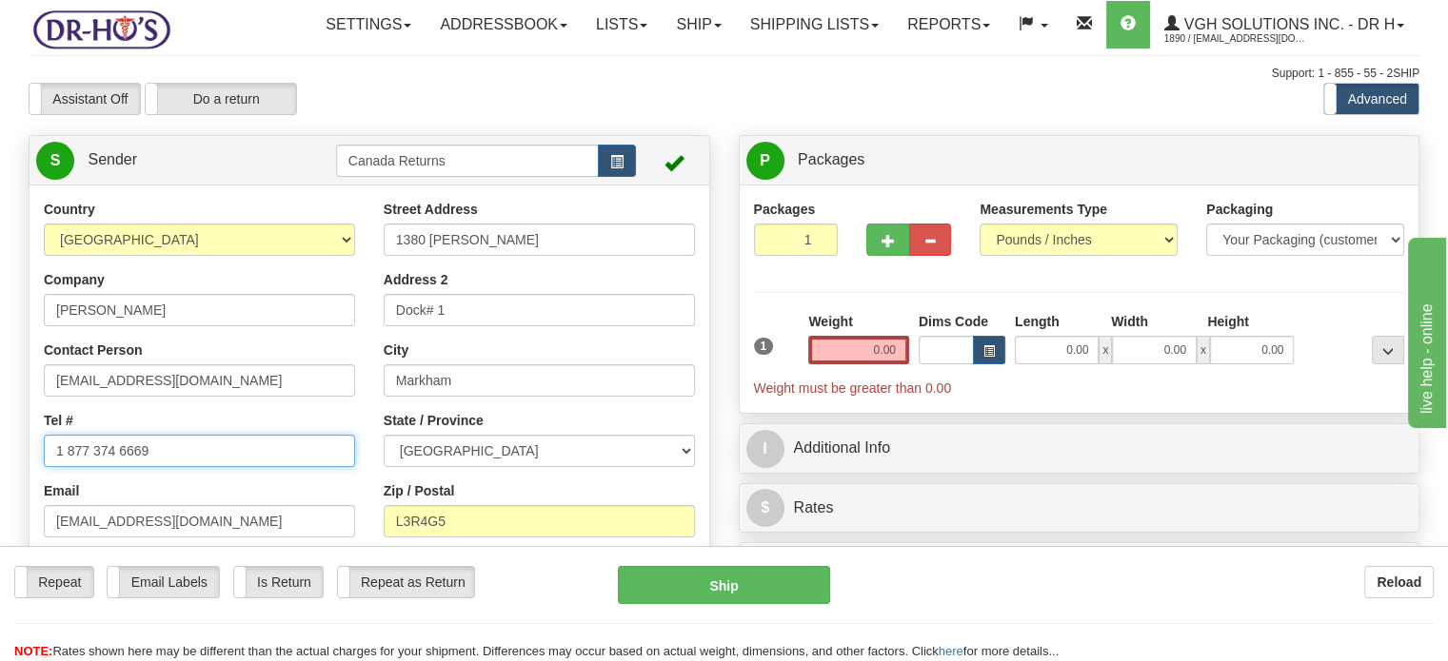
drag, startPoint x: 198, startPoint y: 491, endPoint x: 27, endPoint y: 495, distance: 171.4
click at [42, 495] on div "Country AFGHANISTAN ALAND ISLANDS ALBANIA ALGERIA AMERICAN SAMOA ANDORRA ANGOLA…" at bounding box center [200, 411] width 340 height 423
paste input "(403) 274-6986"
click at [112, 467] on input "(403) 274-6986" at bounding box center [199, 451] width 311 height 32
click at [114, 467] on input "(403) 274-6986" at bounding box center [199, 451] width 311 height 32
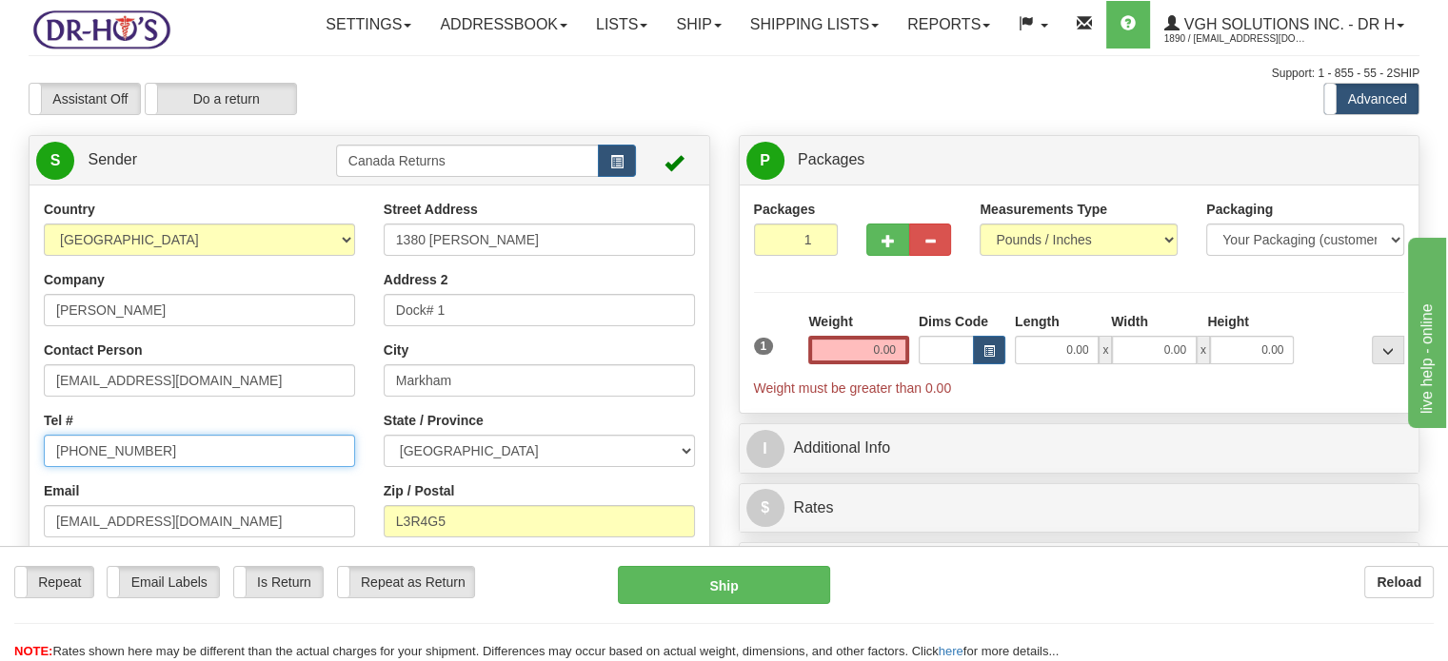
click at [129, 467] on input "(403) 274-6986" at bounding box center [199, 451] width 311 height 32
click at [116, 467] on input "(403) 274-6986" at bounding box center [199, 451] width 311 height 32
click at [89, 467] on input "(403) 2746986" at bounding box center [199, 451] width 311 height 32
click at [61, 467] on input "(4032746986" at bounding box center [199, 451] width 311 height 32
type input "4032746986"
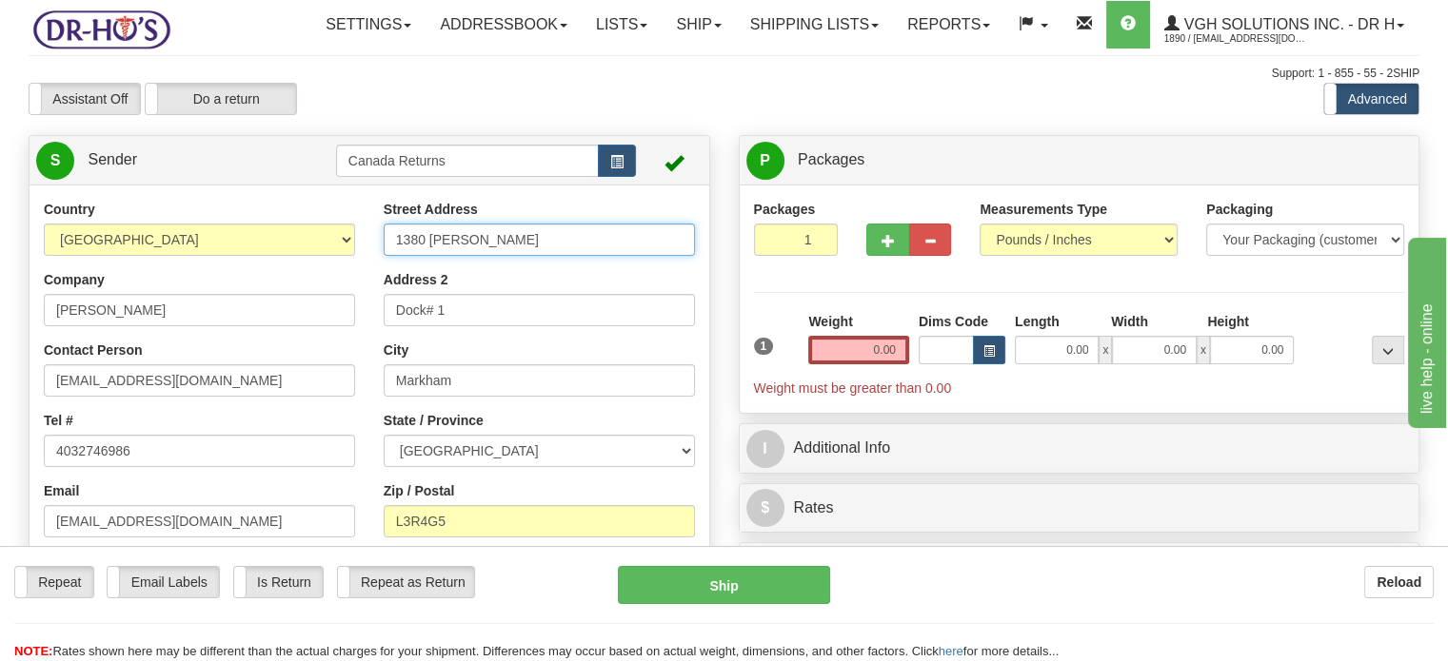
drag, startPoint x: 524, startPoint y: 279, endPoint x: 288, endPoint y: 296, distance: 236.6
click at [295, 294] on div "Country [GEOGRAPHIC_DATA] [GEOGRAPHIC_DATA] [GEOGRAPHIC_DATA] [GEOGRAPHIC_DATA]…" at bounding box center [370, 463] width 680 height 527
paste input "77 ARBOUR CLIFF CLOSE NW CALGARY Alberta, T3G3W7 Canada"
drag, startPoint x: 463, startPoint y: 284, endPoint x: 719, endPoint y: 280, distance: 255.1
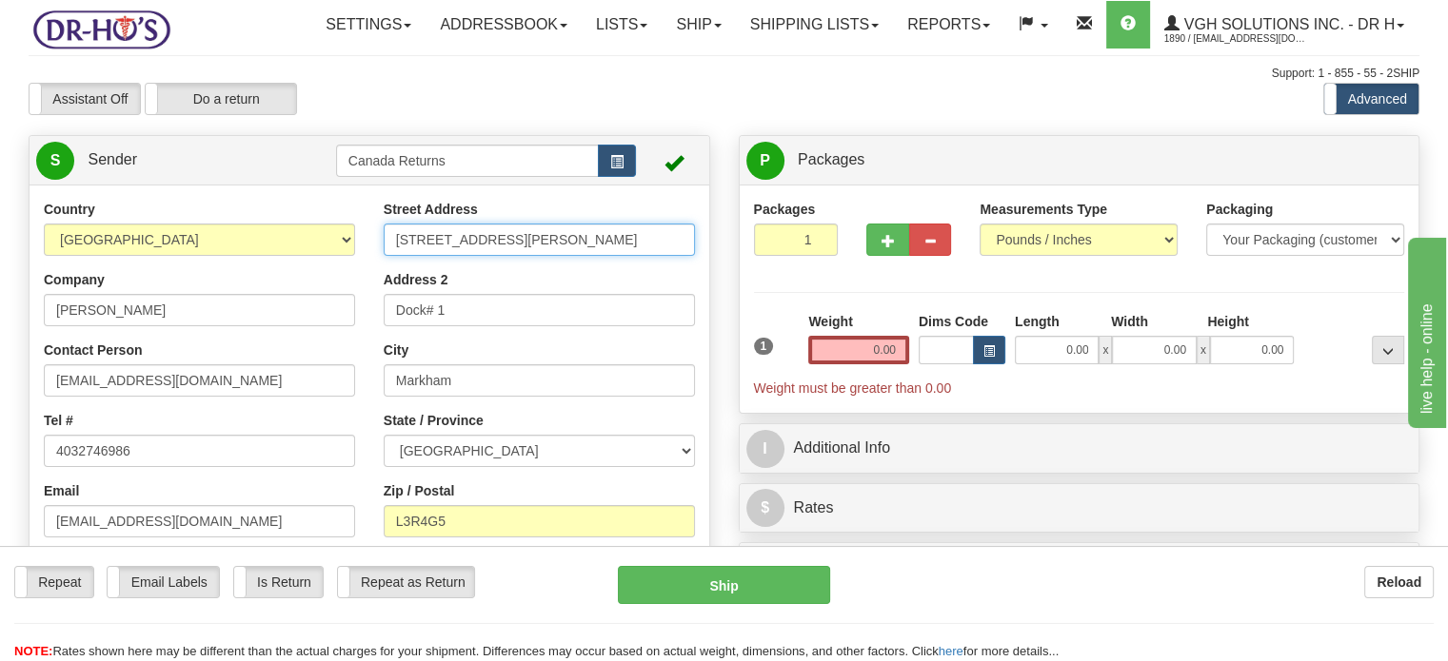
click at [709, 280] on div "Country [GEOGRAPHIC_DATA] [GEOGRAPHIC_DATA] [GEOGRAPHIC_DATA] [GEOGRAPHIC_DATA]…" at bounding box center [370, 463] width 680 height 527
type input "177 ARBOUR CLIFF CLOSE NW"
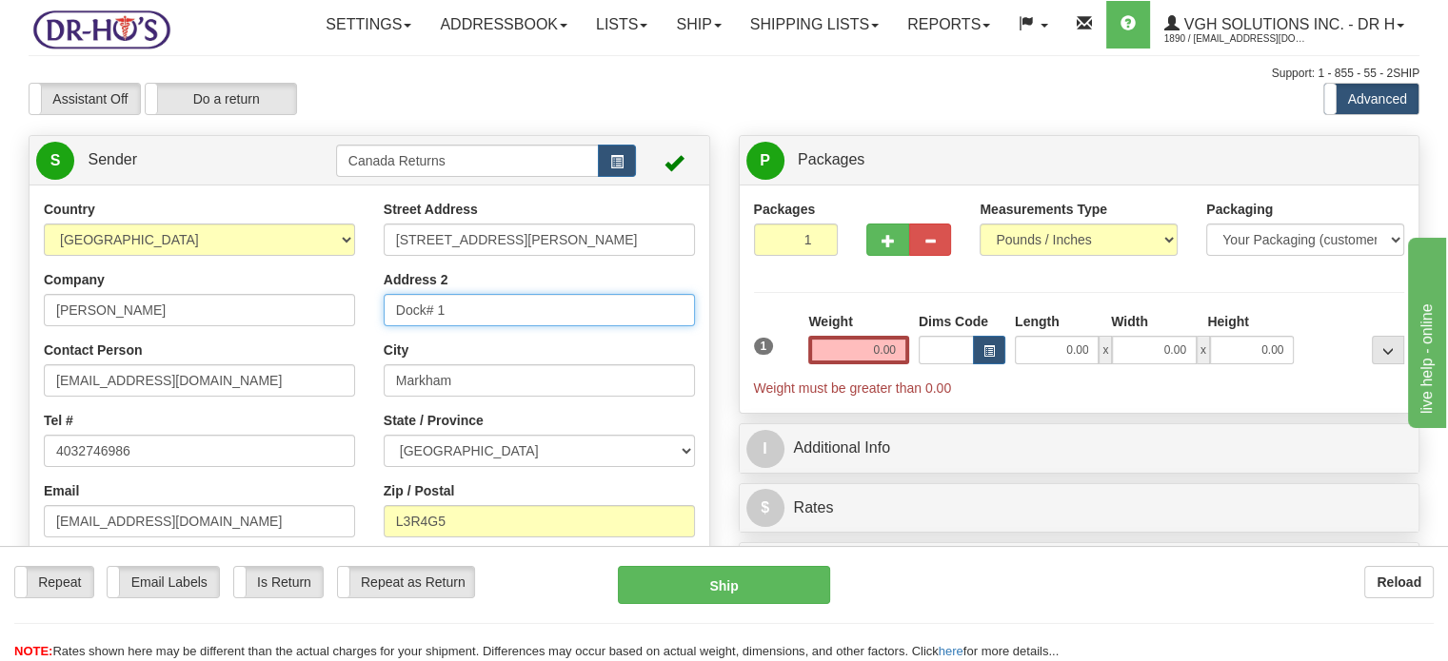
drag, startPoint x: 557, startPoint y: 353, endPoint x: 235, endPoint y: 360, distance: 321.7
click at [235, 360] on div "Country [GEOGRAPHIC_DATA] [GEOGRAPHIC_DATA] [GEOGRAPHIC_DATA] [GEOGRAPHIC_DATA]…" at bounding box center [370, 463] width 680 height 527
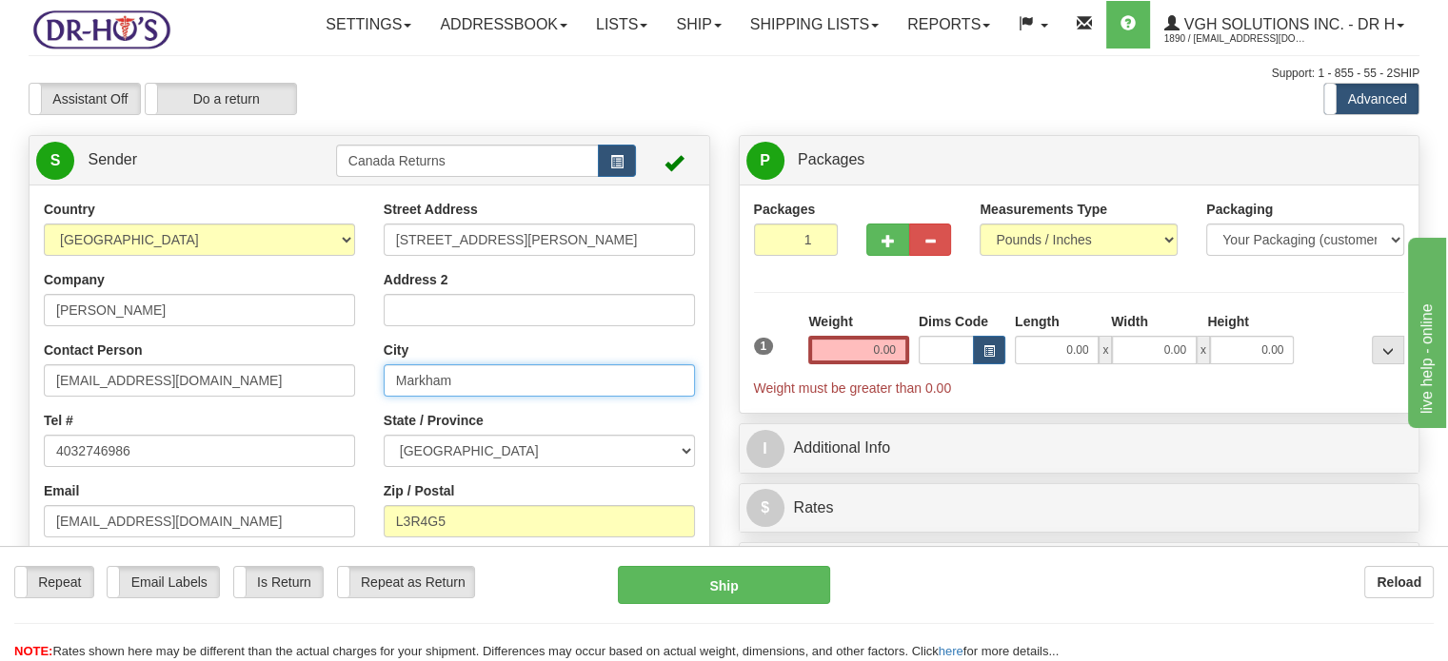
drag, startPoint x: 452, startPoint y: 429, endPoint x: 277, endPoint y: 430, distance: 175.1
click at [286, 430] on div "Country [GEOGRAPHIC_DATA] [GEOGRAPHIC_DATA] [GEOGRAPHIC_DATA] [GEOGRAPHIC_DATA]…" at bounding box center [370, 463] width 680 height 527
paste input "CALGARY Alberta, T3G3W7 Canada"
drag, startPoint x: 463, startPoint y: 424, endPoint x: 632, endPoint y: 422, distance: 169.4
click at [632, 397] on input "CALGARY Alberta, T3G3W7 Canada" at bounding box center [539, 381] width 311 height 32
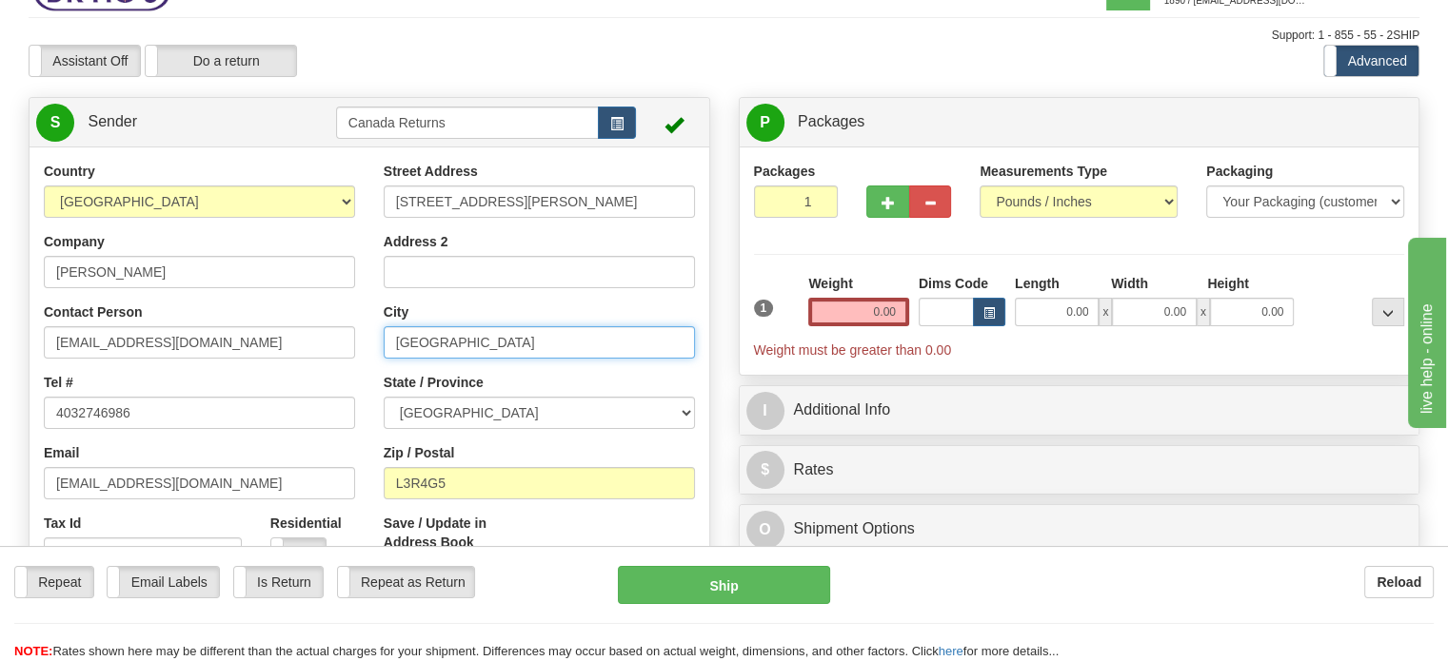
scroll to position [95, 0]
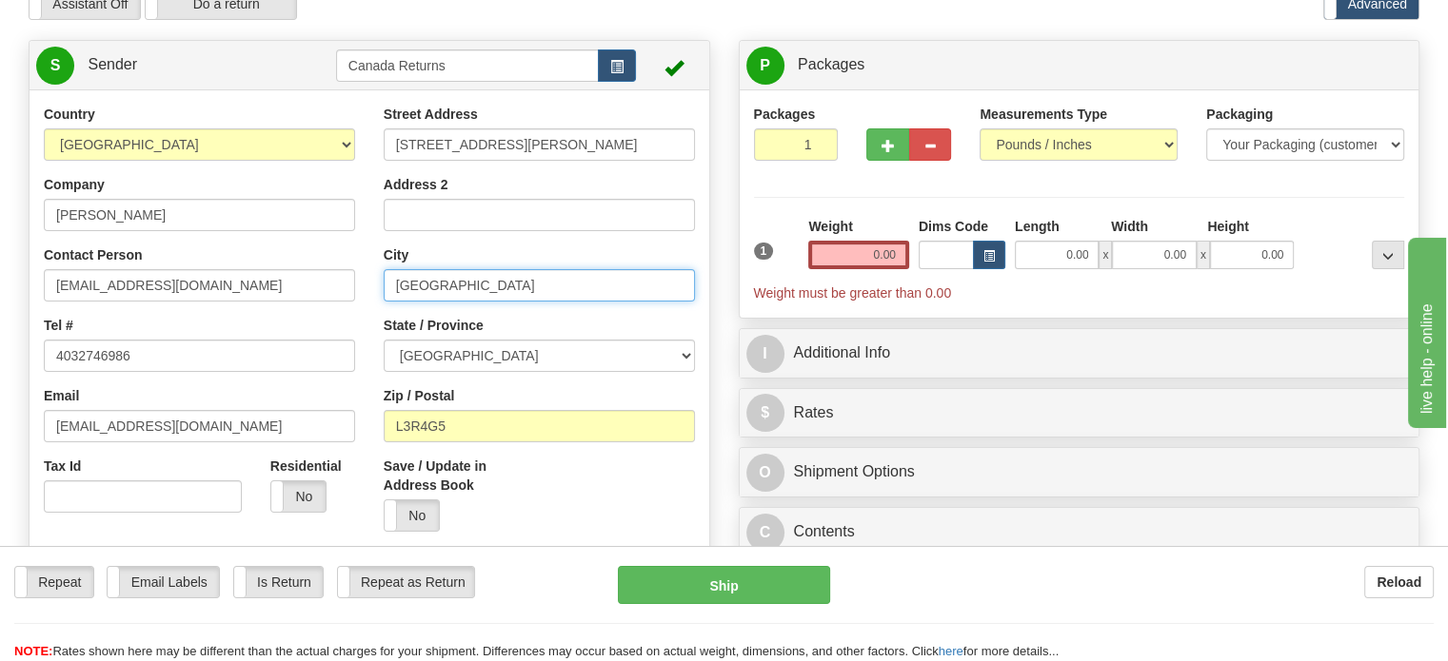
type input "CALGARY"
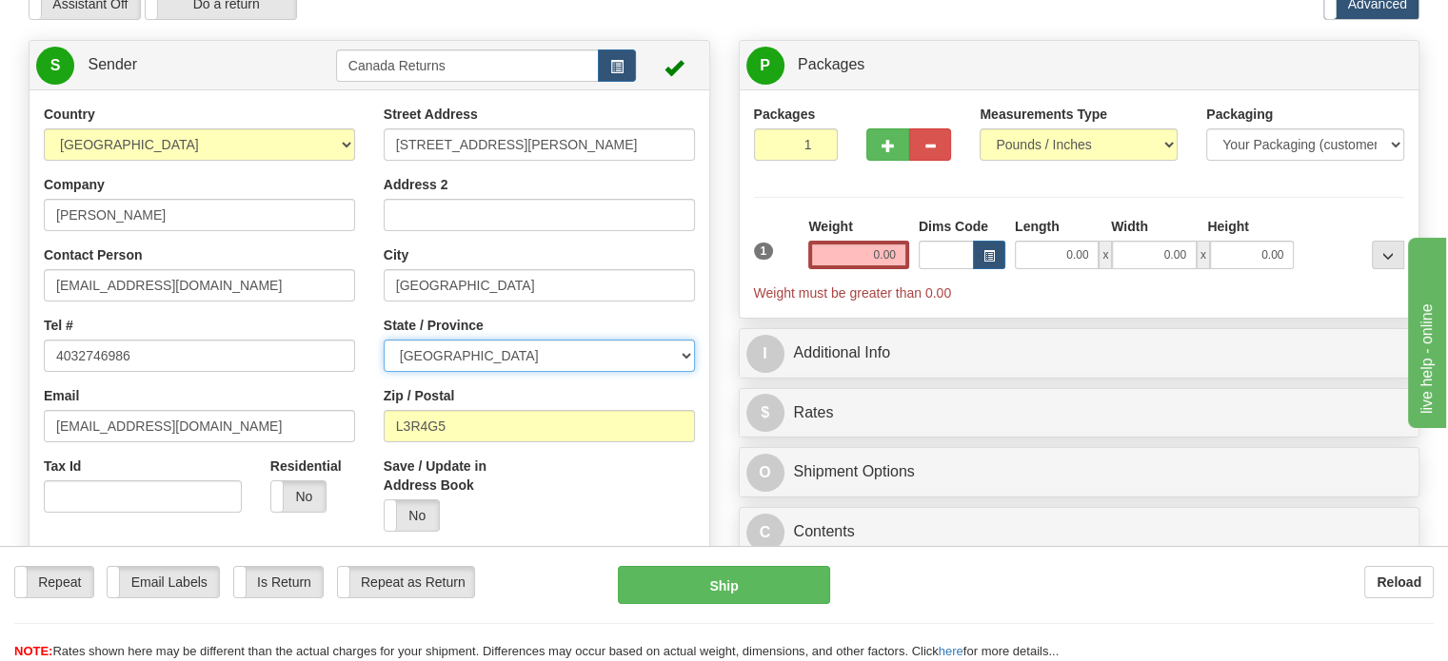
click at [686, 372] on select "[GEOGRAPHIC_DATA] [GEOGRAPHIC_DATA] [GEOGRAPHIC_DATA] [GEOGRAPHIC_DATA] [GEOGRA…" at bounding box center [539, 356] width 311 height 32
select select "AB"
click at [384, 372] on select "[GEOGRAPHIC_DATA] [GEOGRAPHIC_DATA] [GEOGRAPHIC_DATA] [GEOGRAPHIC_DATA] [GEOGRA…" at bounding box center [539, 356] width 311 height 32
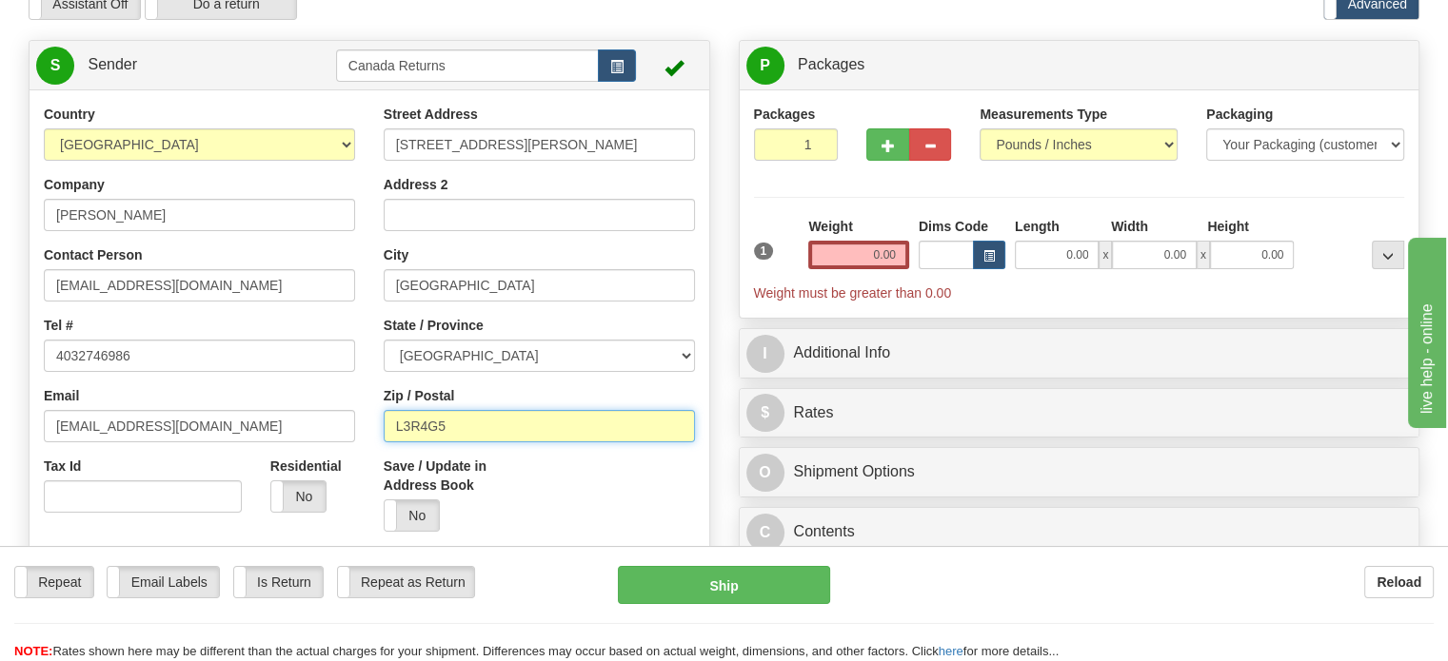
drag, startPoint x: 468, startPoint y: 476, endPoint x: 274, endPoint y: 460, distance: 194.8
click at [260, 459] on div "Country [GEOGRAPHIC_DATA] [GEOGRAPHIC_DATA] [GEOGRAPHIC_DATA] [GEOGRAPHIC_DATA]…" at bounding box center [370, 368] width 680 height 527
paste input "Alberta, T3G3W7 Canada"
drag, startPoint x: 443, startPoint y: 469, endPoint x: 324, endPoint y: 463, distance: 120.1
click at [324, 463] on div "Country [GEOGRAPHIC_DATA] [GEOGRAPHIC_DATA] [GEOGRAPHIC_DATA] [GEOGRAPHIC_DATA]…" at bounding box center [370, 368] width 680 height 527
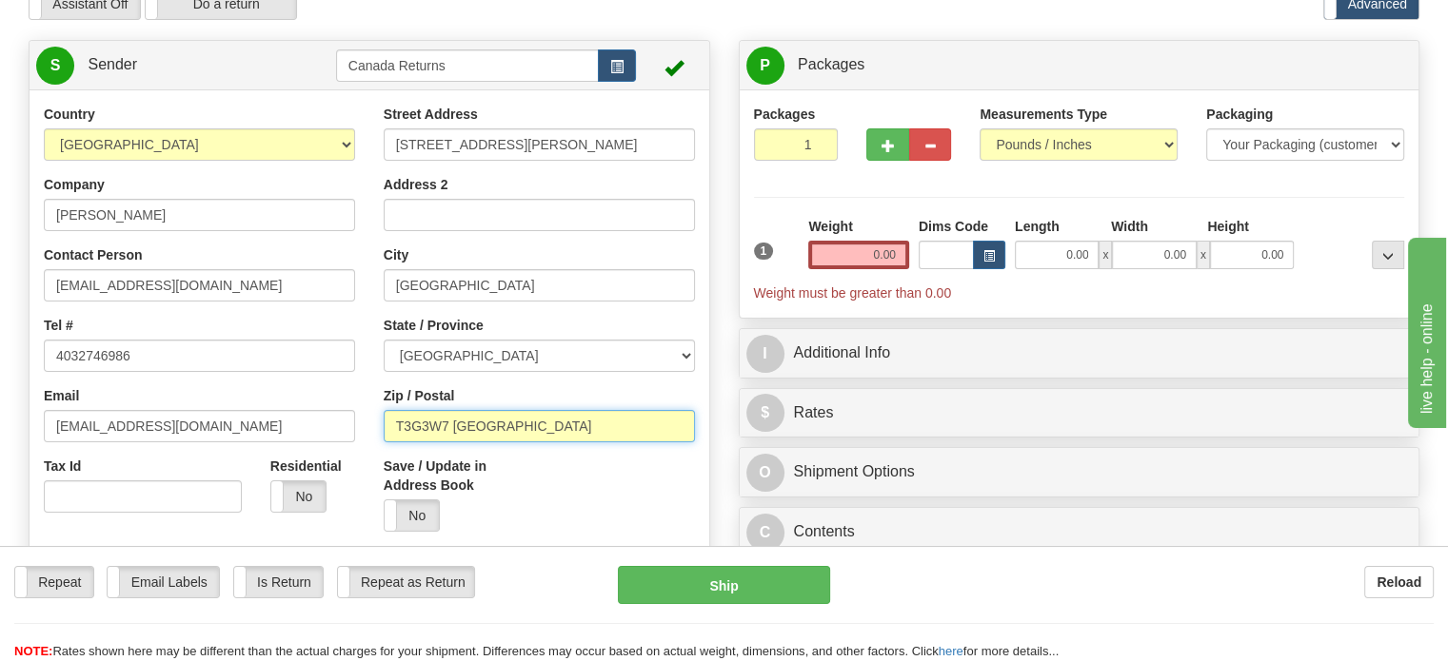
click at [545, 443] on input "T3G3W7 Canada" at bounding box center [539, 426] width 311 height 32
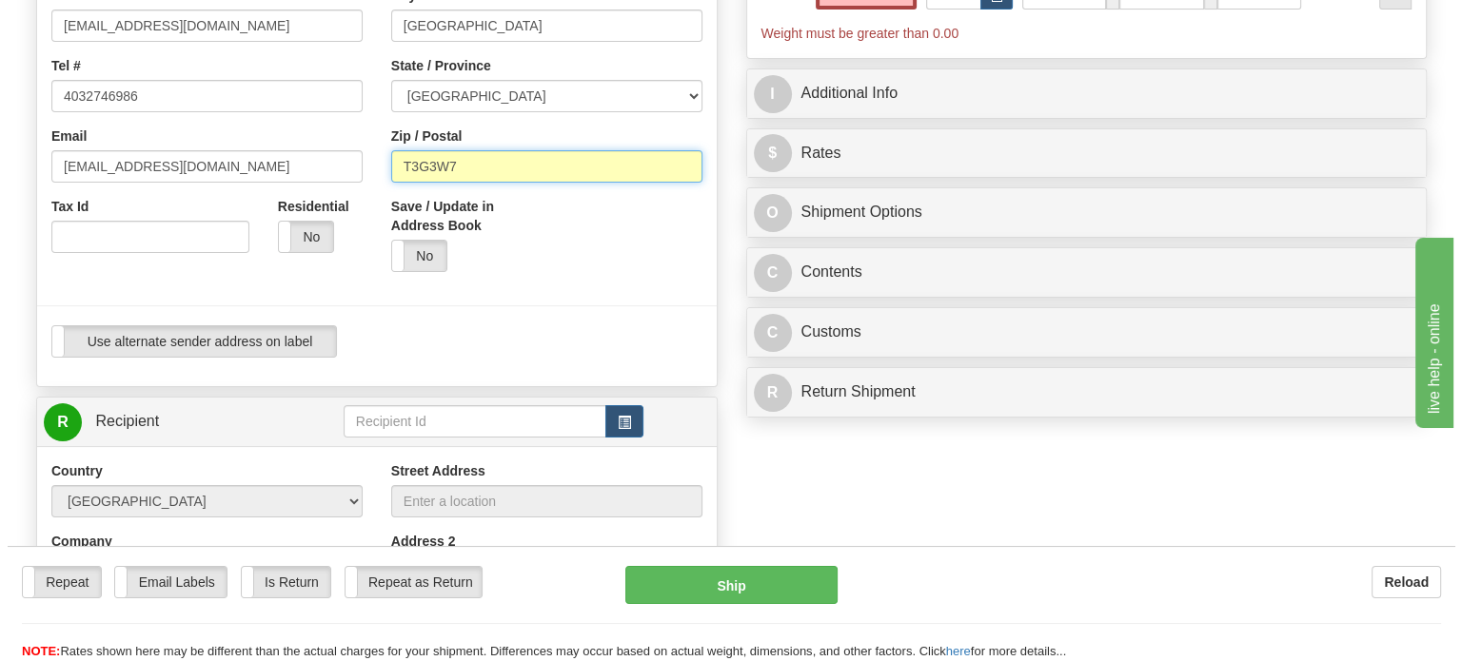
scroll to position [666, 0]
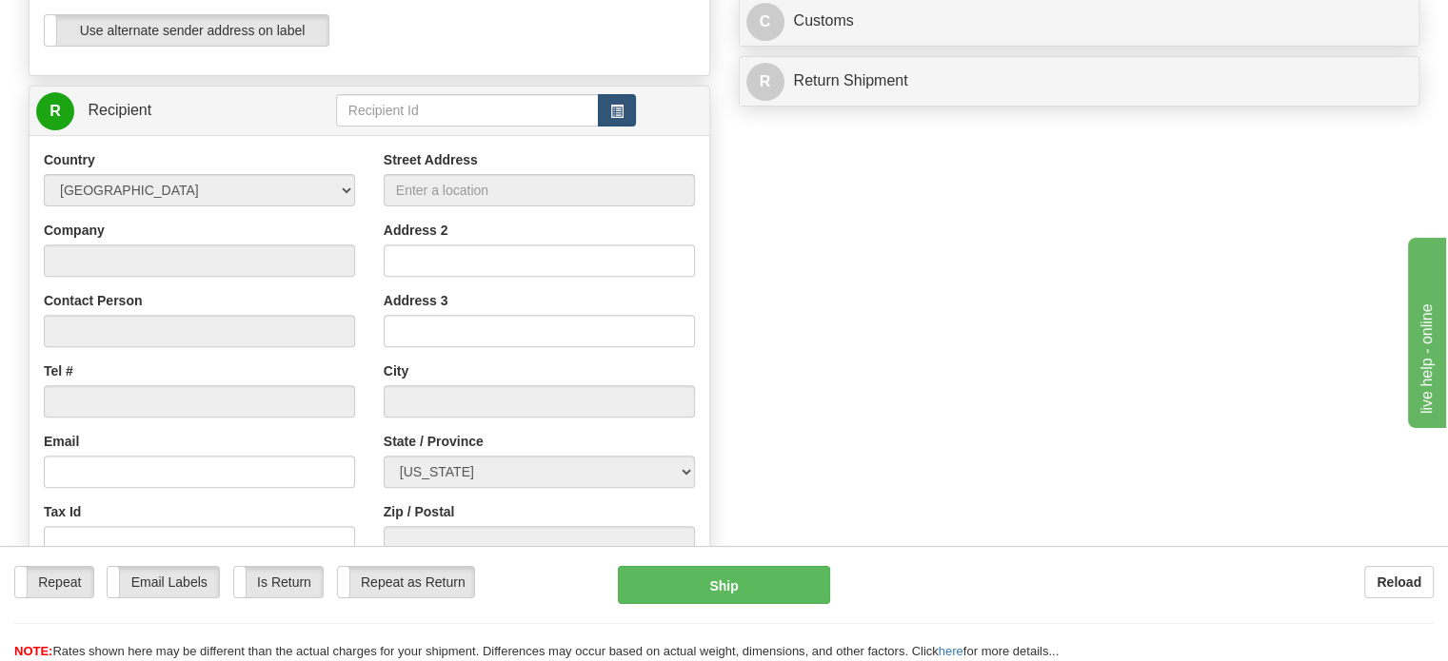
type input "T3G3W7"
click at [617, 118] on span "button" at bounding box center [616, 112] width 13 height 12
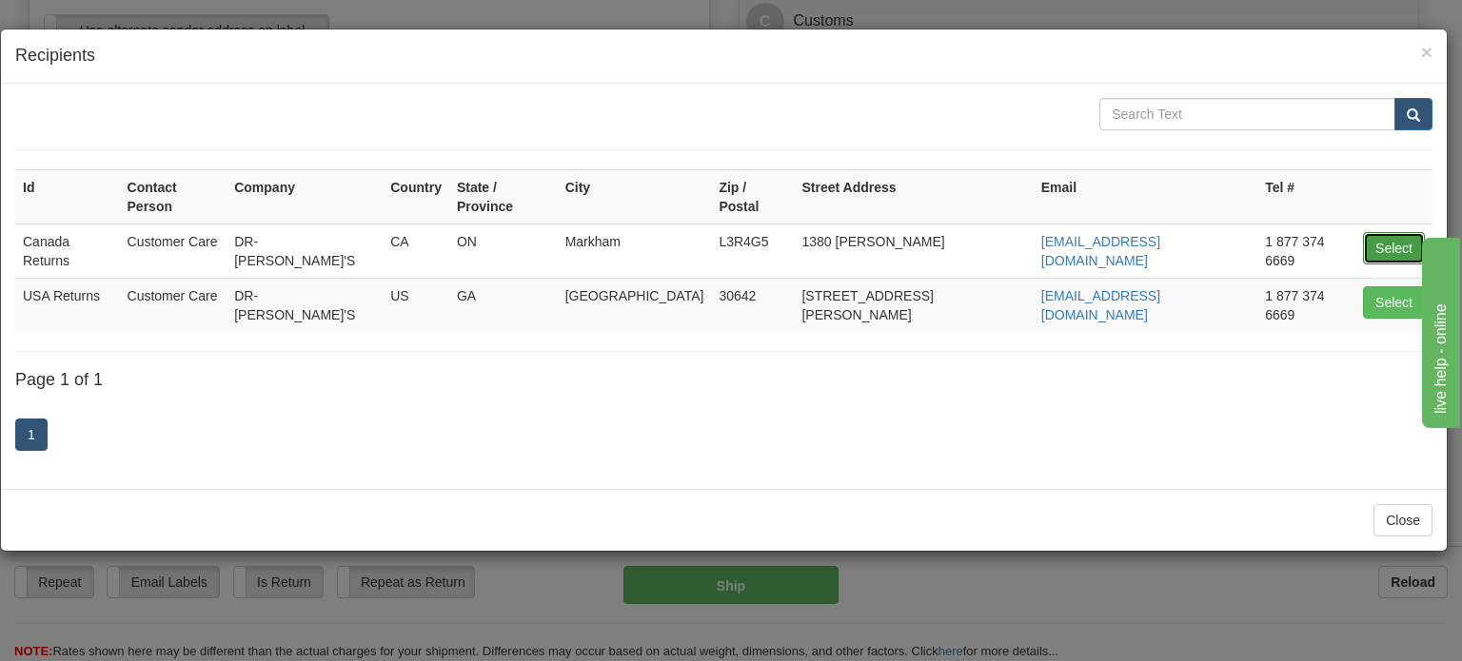
click at [1390, 233] on button "Select" at bounding box center [1394, 248] width 62 height 32
type input "Canada Returns"
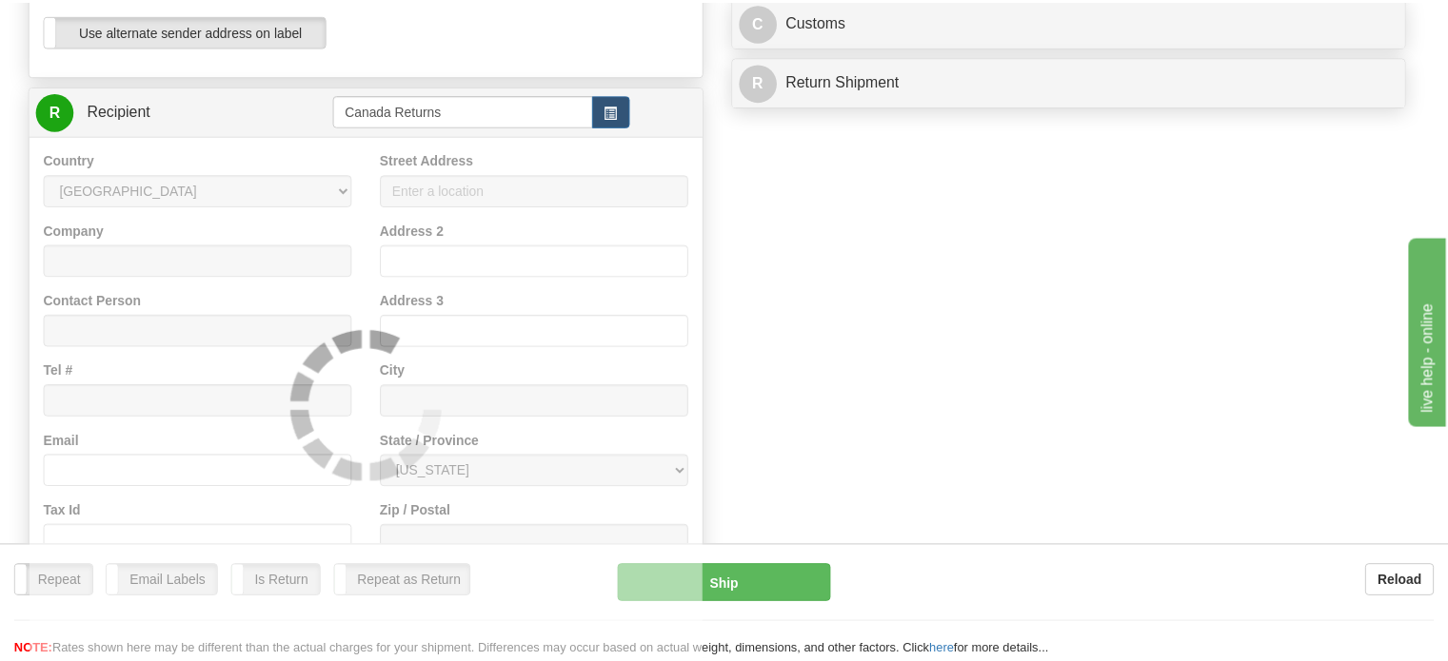
scroll to position [64, 0]
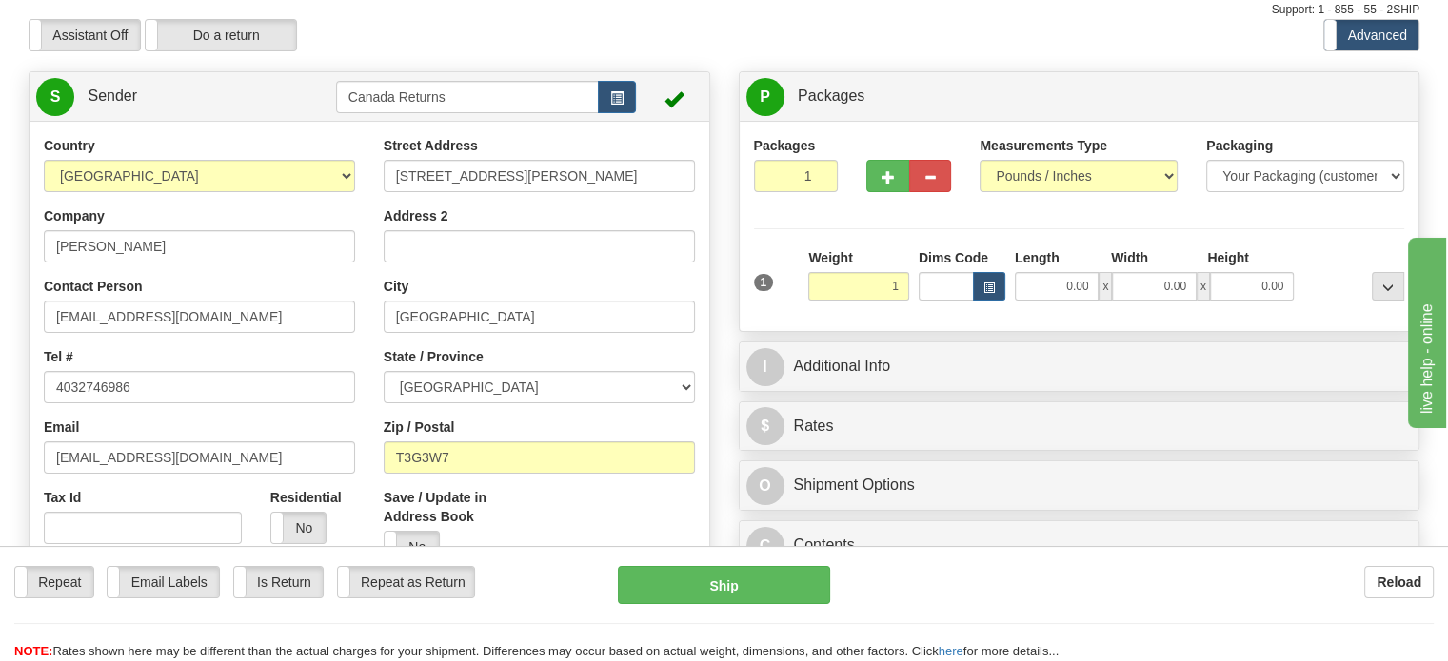
type input "1.00"
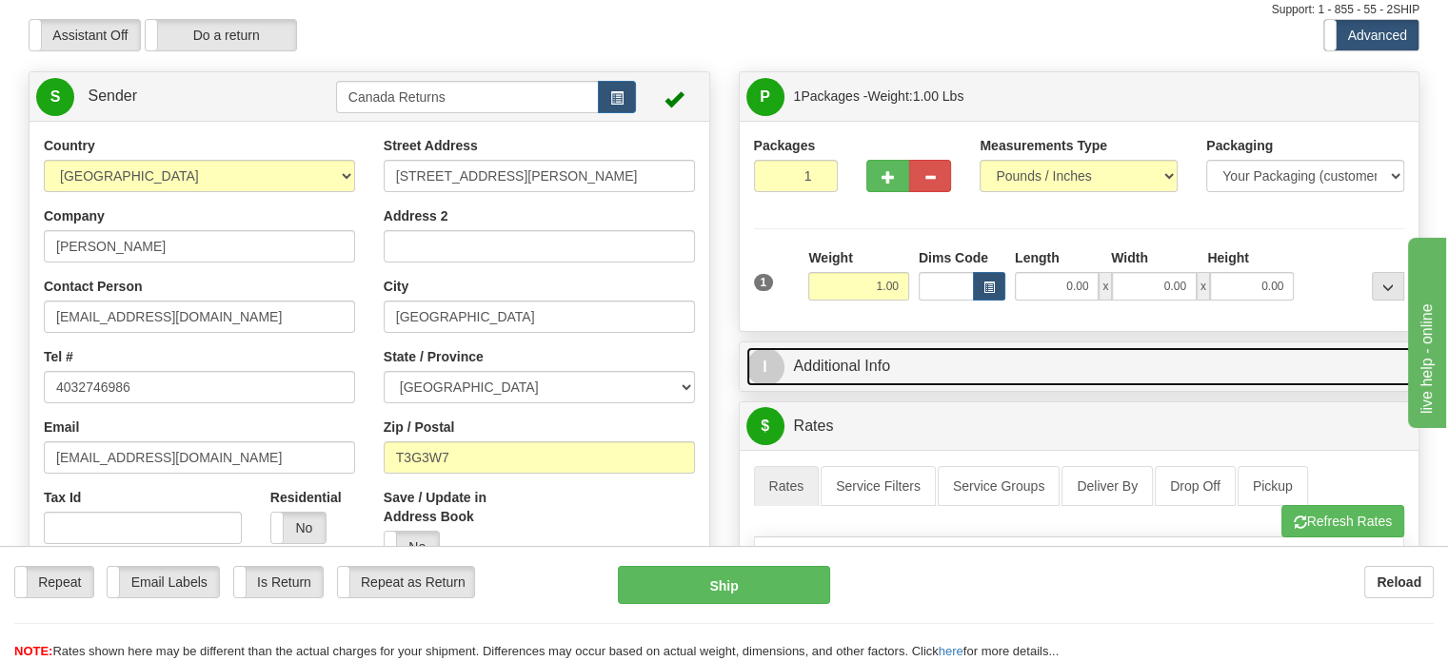
click at [841, 386] on link "I Additional Info" at bounding box center [1079, 366] width 666 height 39
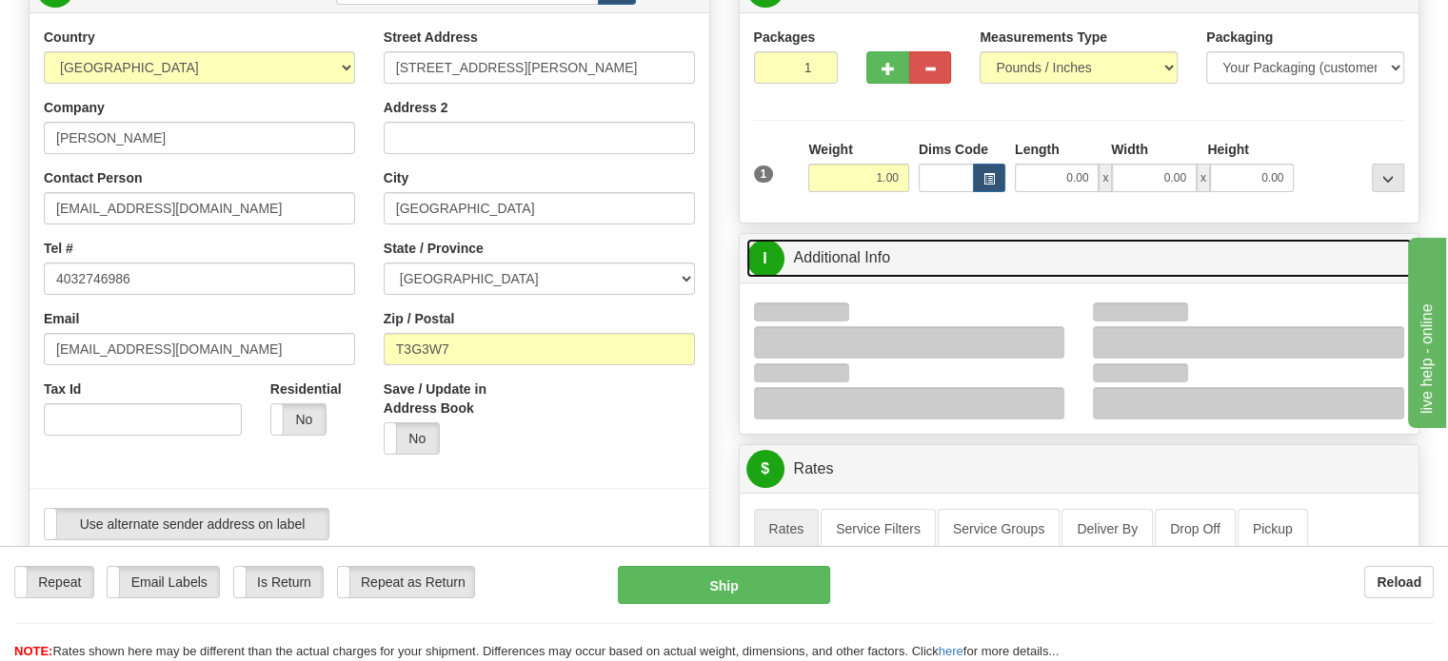
scroll to position [254, 0]
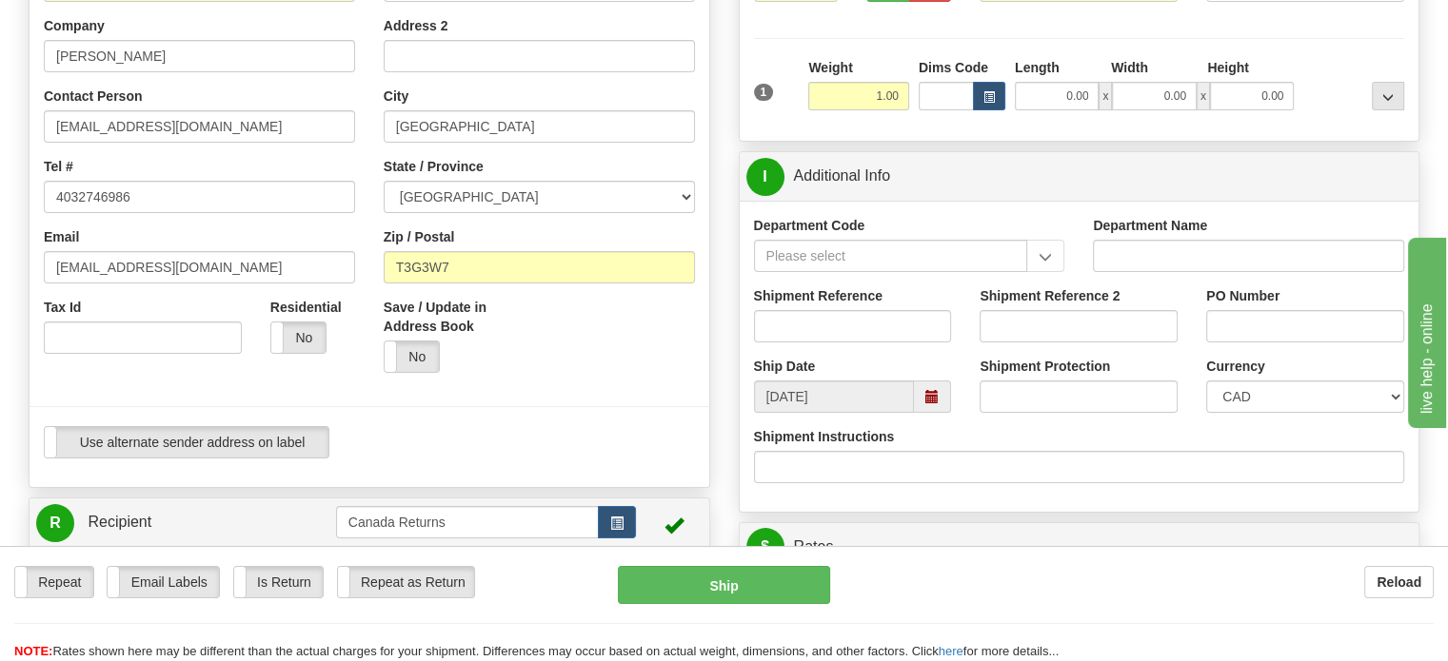
click at [789, 376] on label "Ship Date" at bounding box center [785, 366] width 62 height 19
click at [799, 343] on input "Shipment Reference" at bounding box center [853, 326] width 198 height 32
paste input "1200895"
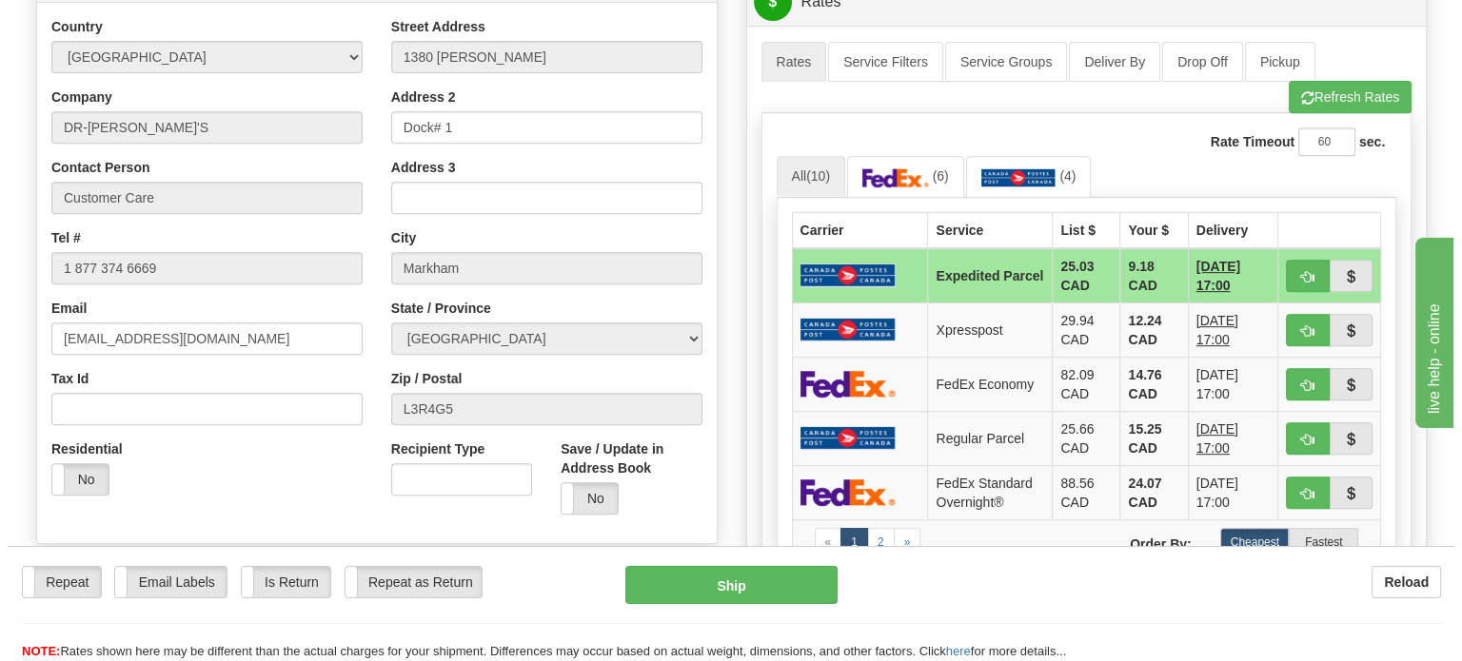
scroll to position [825, 0]
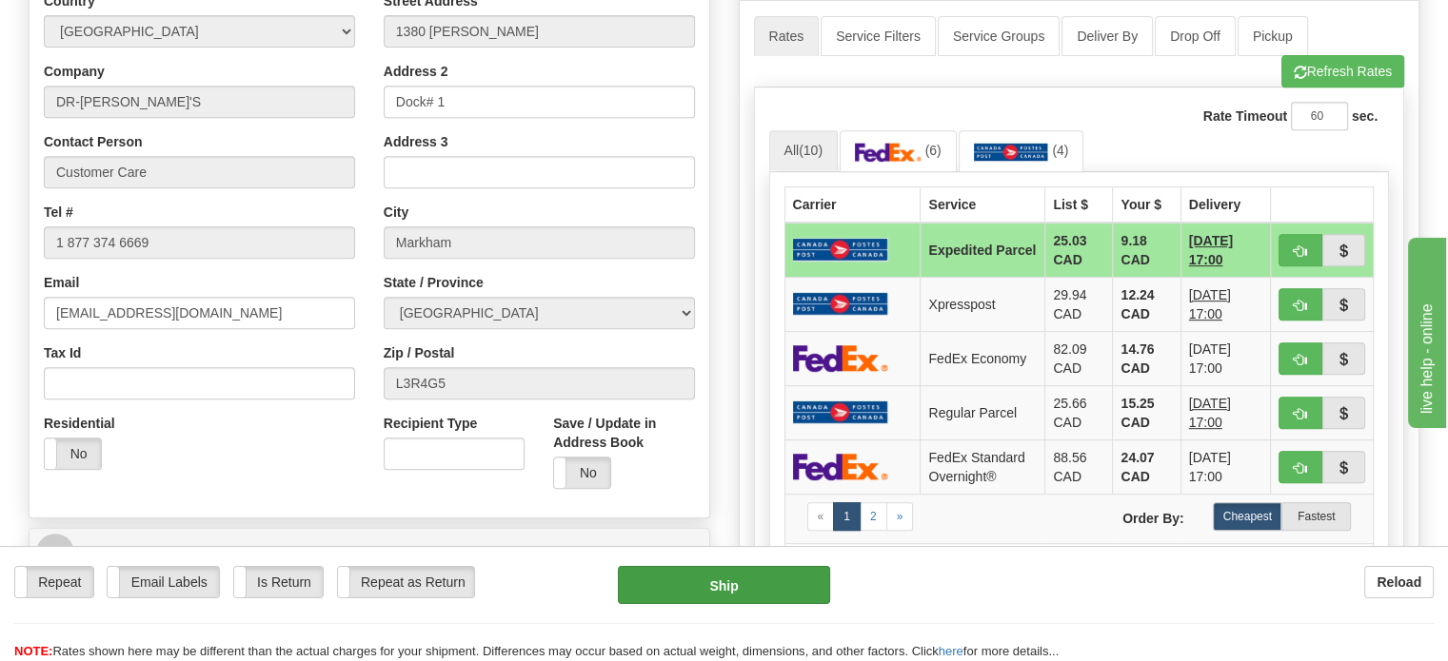
type input "1200895"
click at [753, 587] on button "Ship" at bounding box center [724, 585] width 213 height 38
type input "DOM.EP"
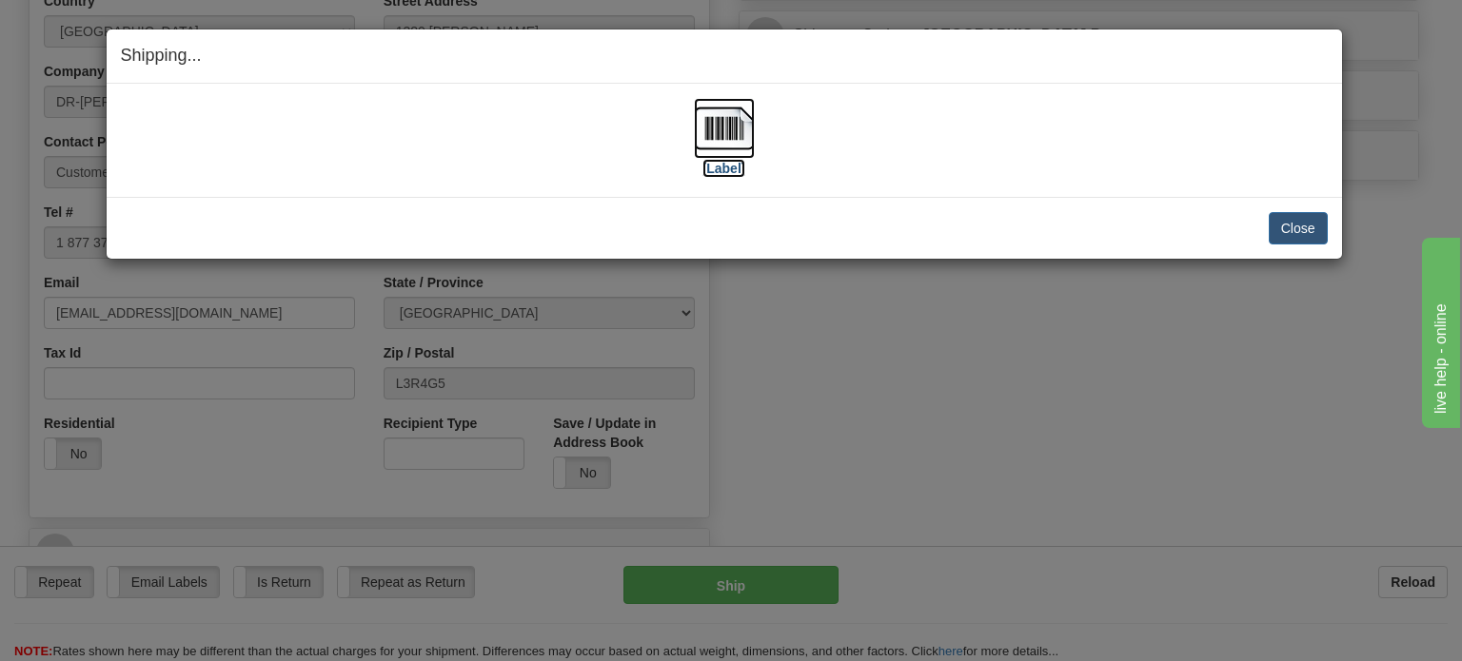
click at [739, 141] on img at bounding box center [724, 128] width 61 height 61
